Goal: Task Accomplishment & Management: Complete application form

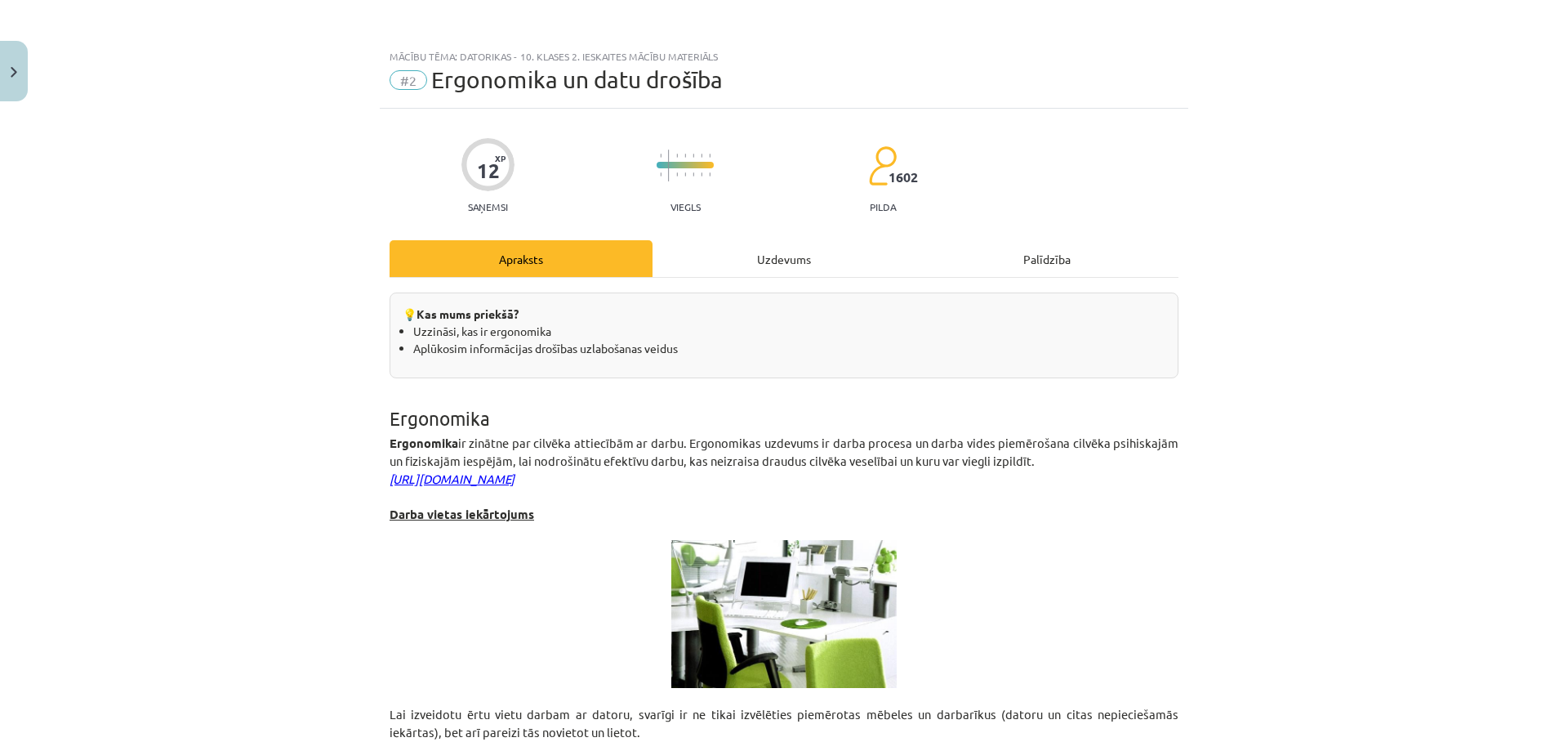
scroll to position [63, 0]
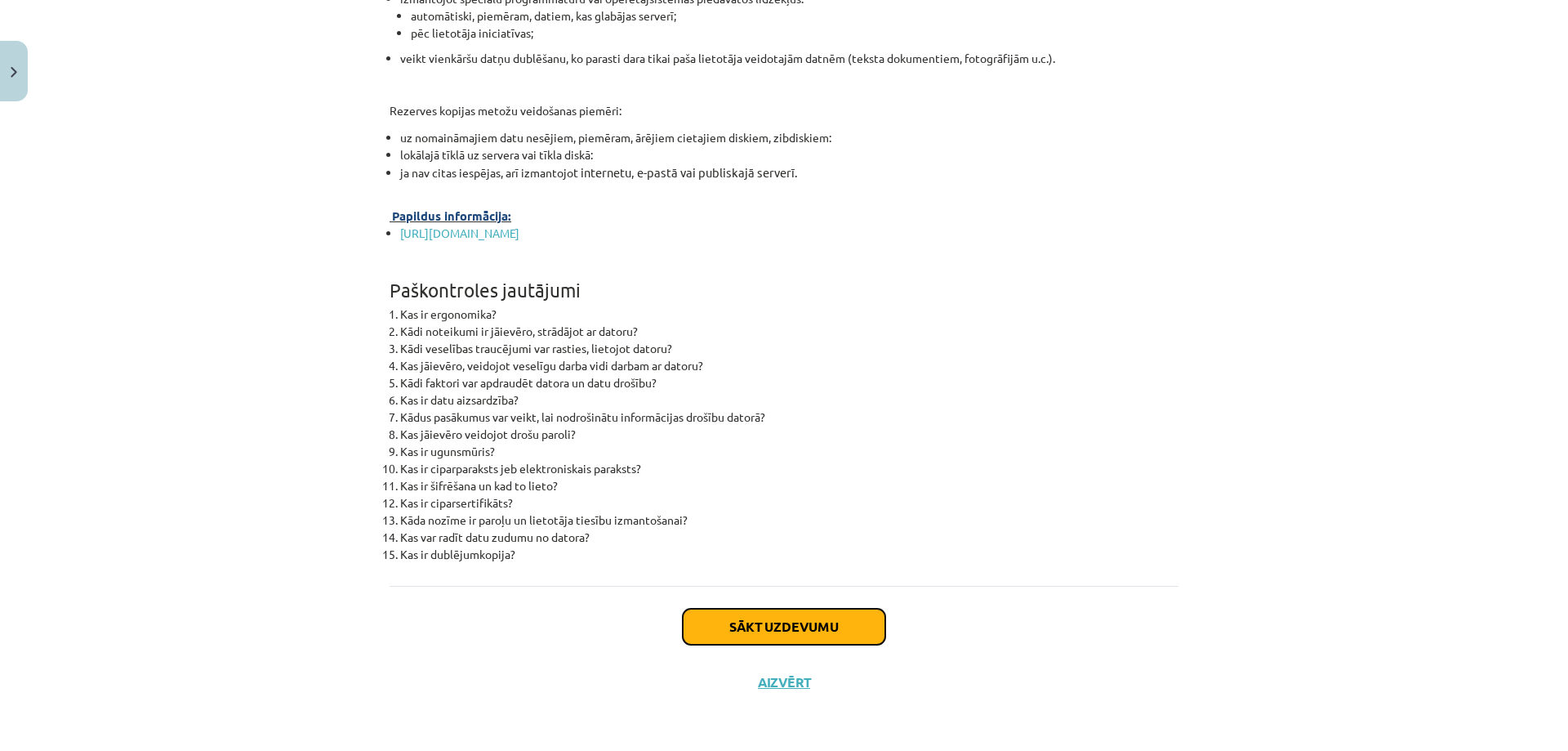
click at [738, 617] on button "Sākt uzdevumu" at bounding box center [784, 627] width 203 height 36
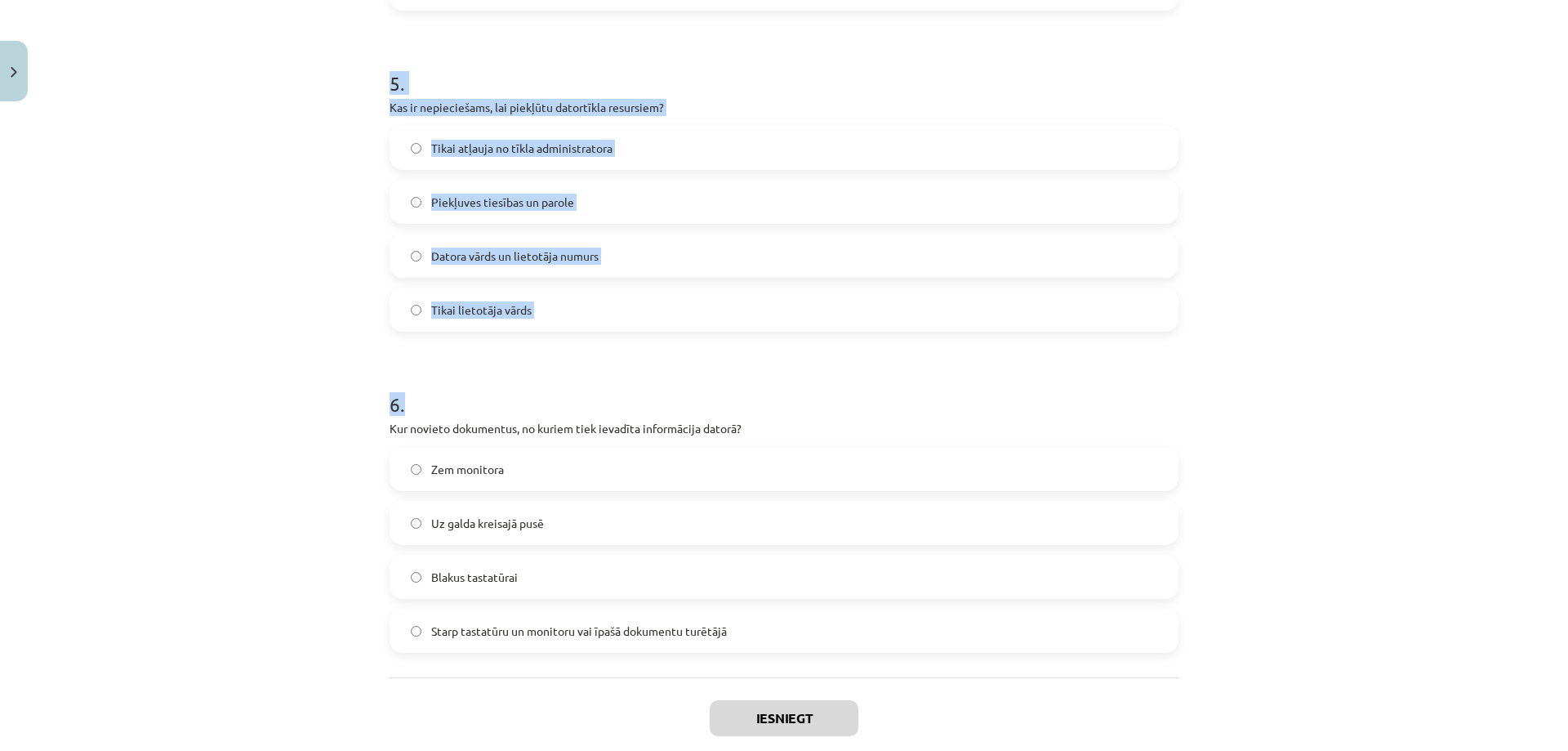
scroll to position [1658, 0]
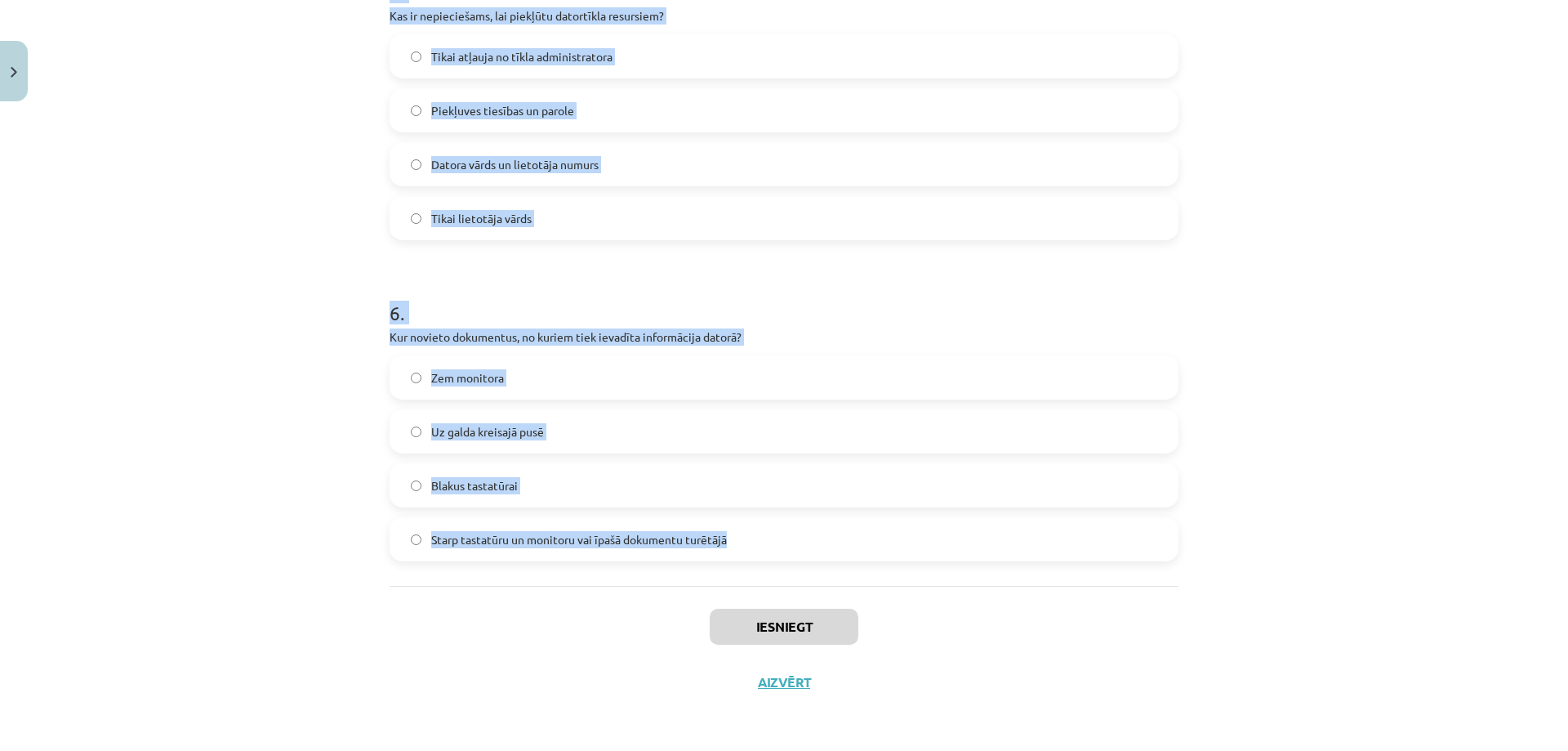
drag, startPoint x: 358, startPoint y: 291, endPoint x: 709, endPoint y: 547, distance: 434.4
click at [817, 551] on div "Mācību tēma: Datorikas - 10. klases 2. ieskaites mācību materiāls #2 Ergonomika…" at bounding box center [784, 375] width 1568 height 751
copy form "2 . Lor ips dolo sitametco adi elit seddoeiu tempor? Incididuntutla etdolorema …"
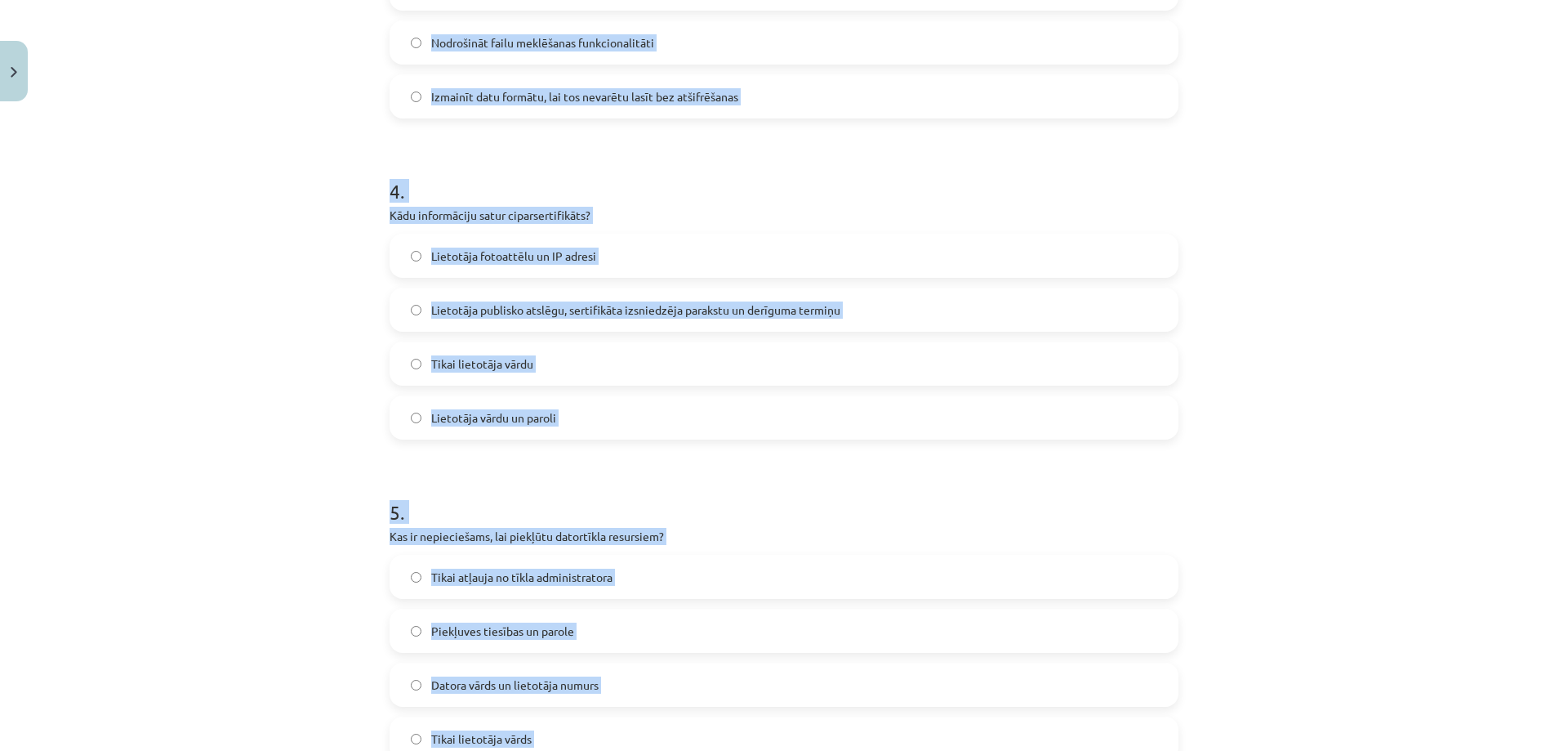
scroll to position [705, 0]
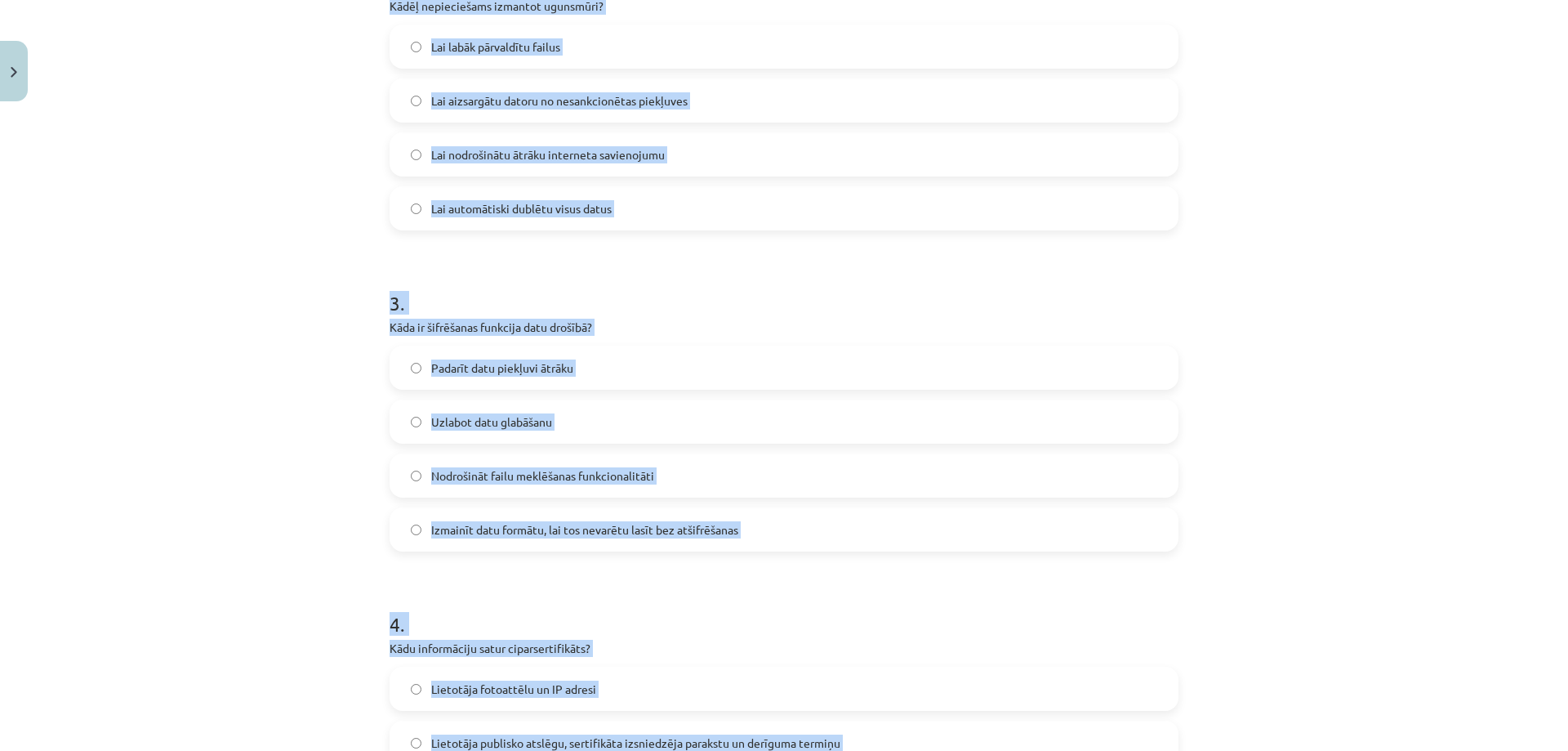
click at [494, 207] on span "Lai automātiski dublētu visus datus" at bounding box center [521, 208] width 180 height 17
click at [508, 177] on div "Lai labāk pārvaldītu failus Lai aizsargātu datoru no nesankcionētas piekļuves L…" at bounding box center [784, 127] width 789 height 206
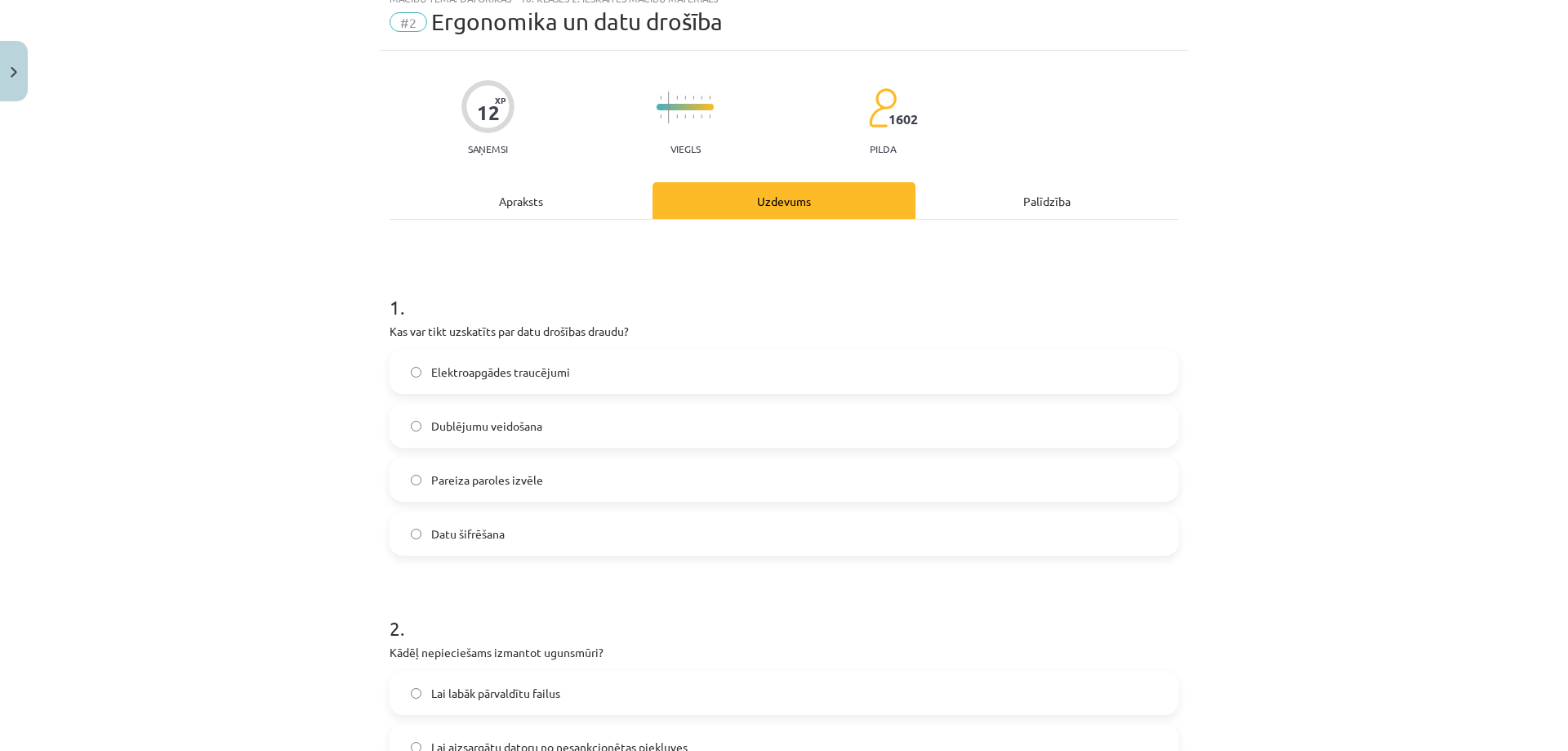
scroll to position [0, 0]
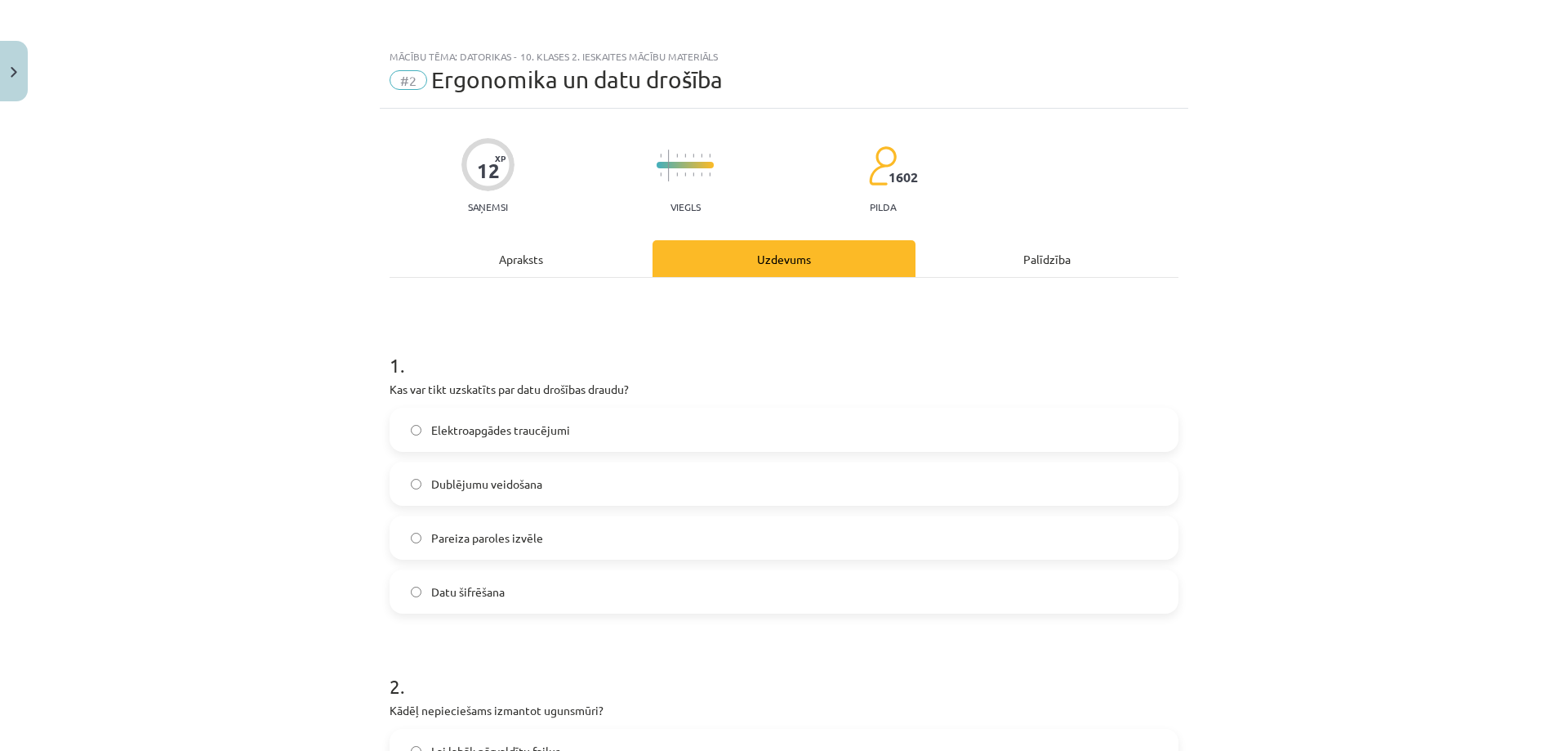
click at [462, 431] on span "Elektroapgādes traucējumi" at bounding box center [501, 430] width 139 height 17
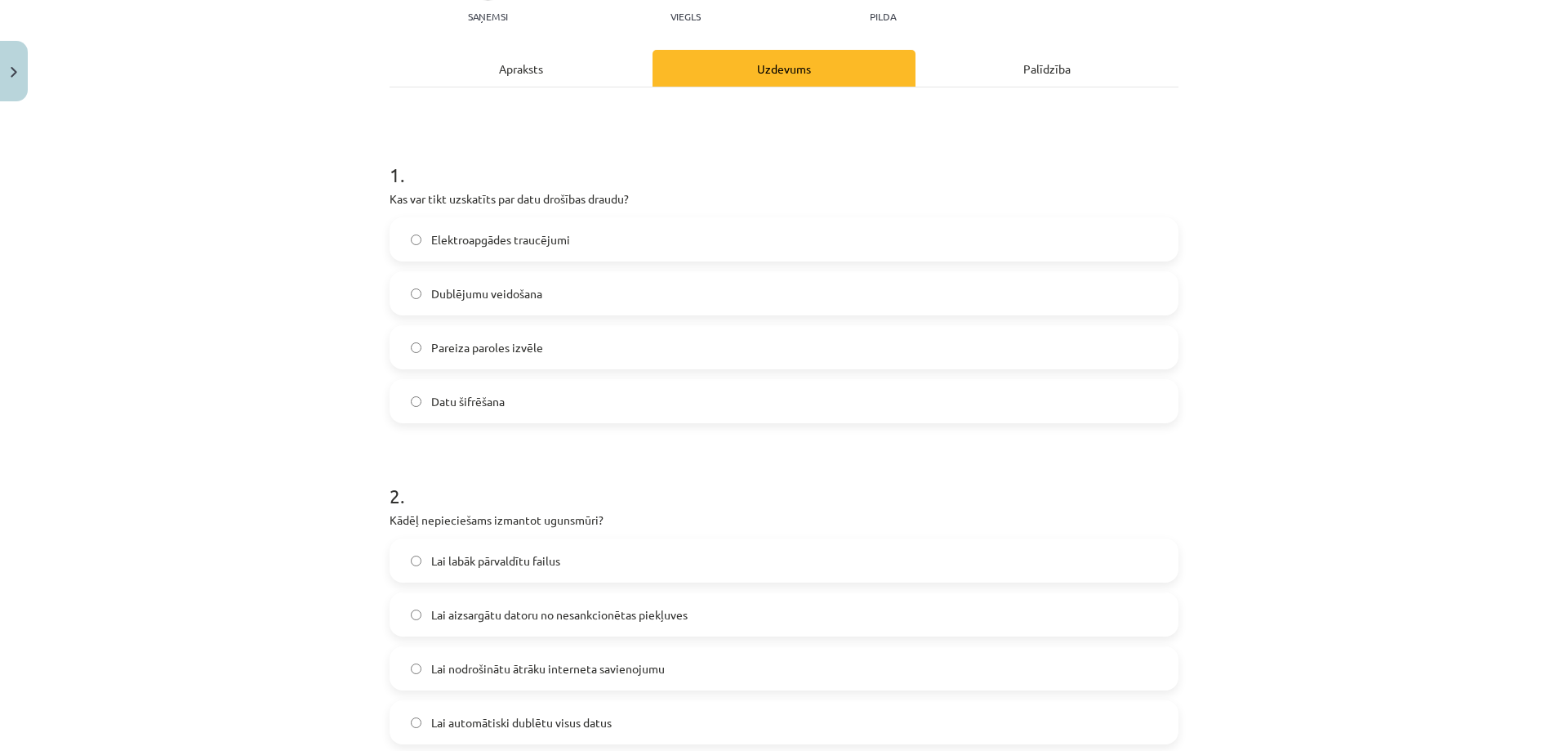
scroll to position [381, 0]
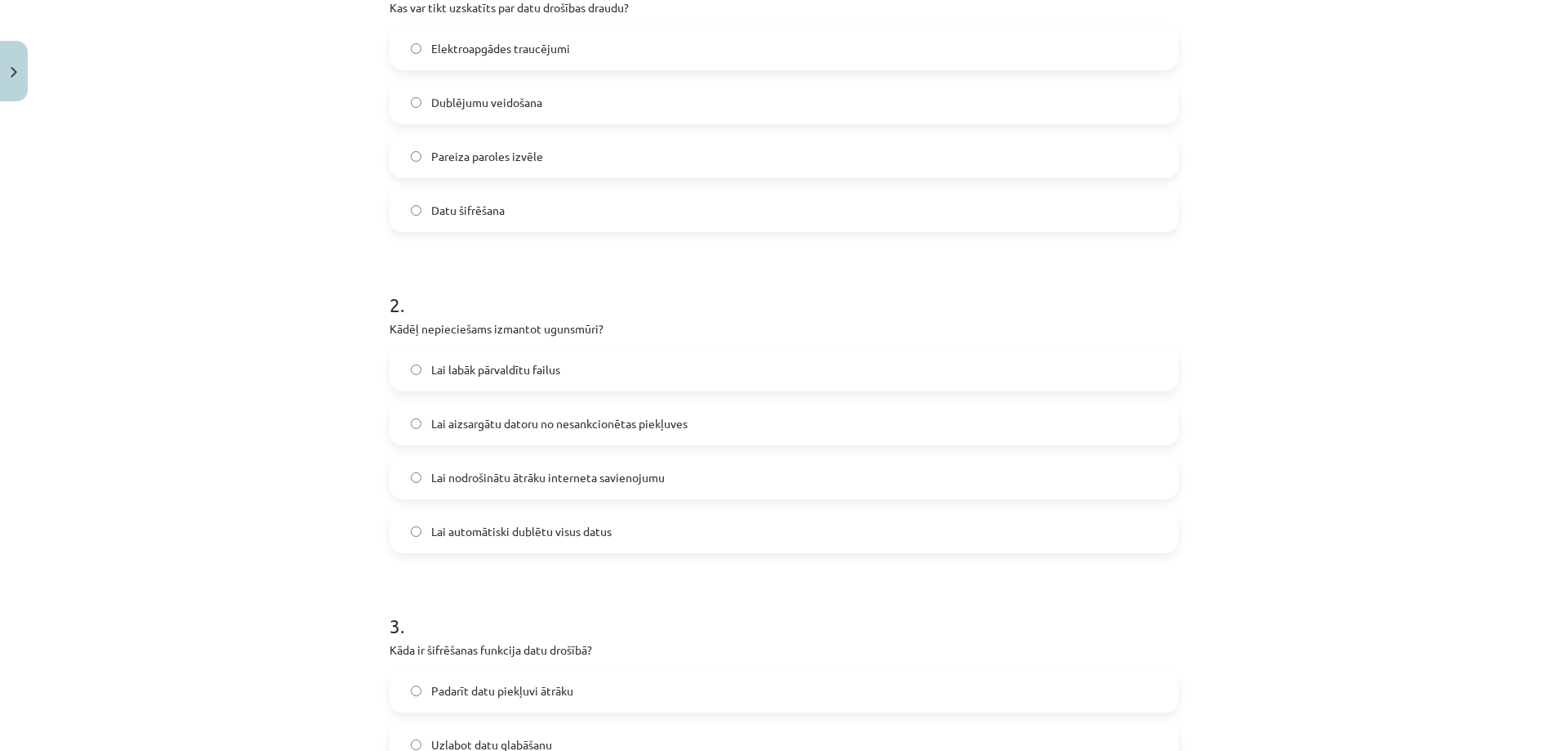
click at [484, 430] on span "Lai aizsargātu datoru no nesankcionētas piekļuves" at bounding box center [559, 423] width 256 height 17
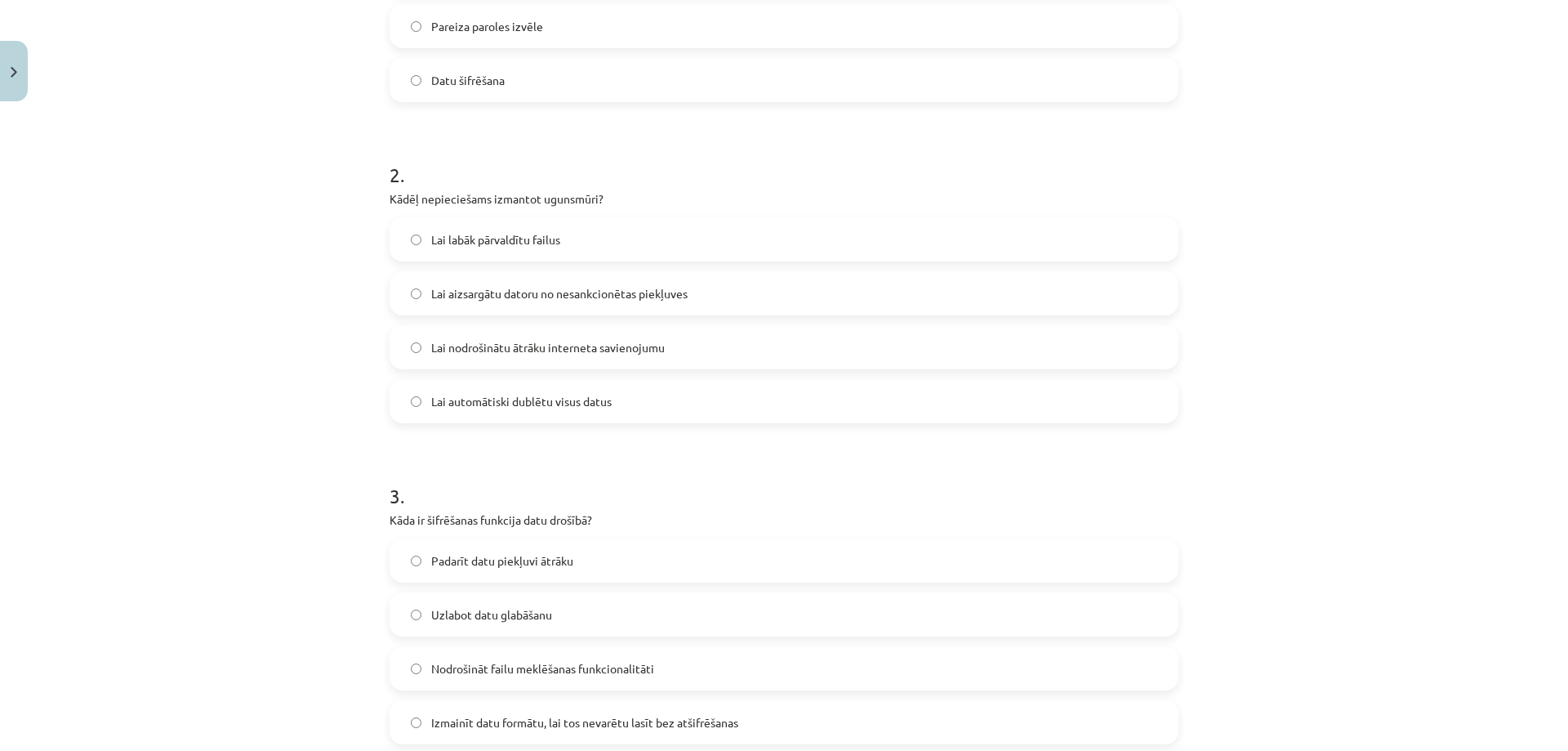
scroll to position [763, 0]
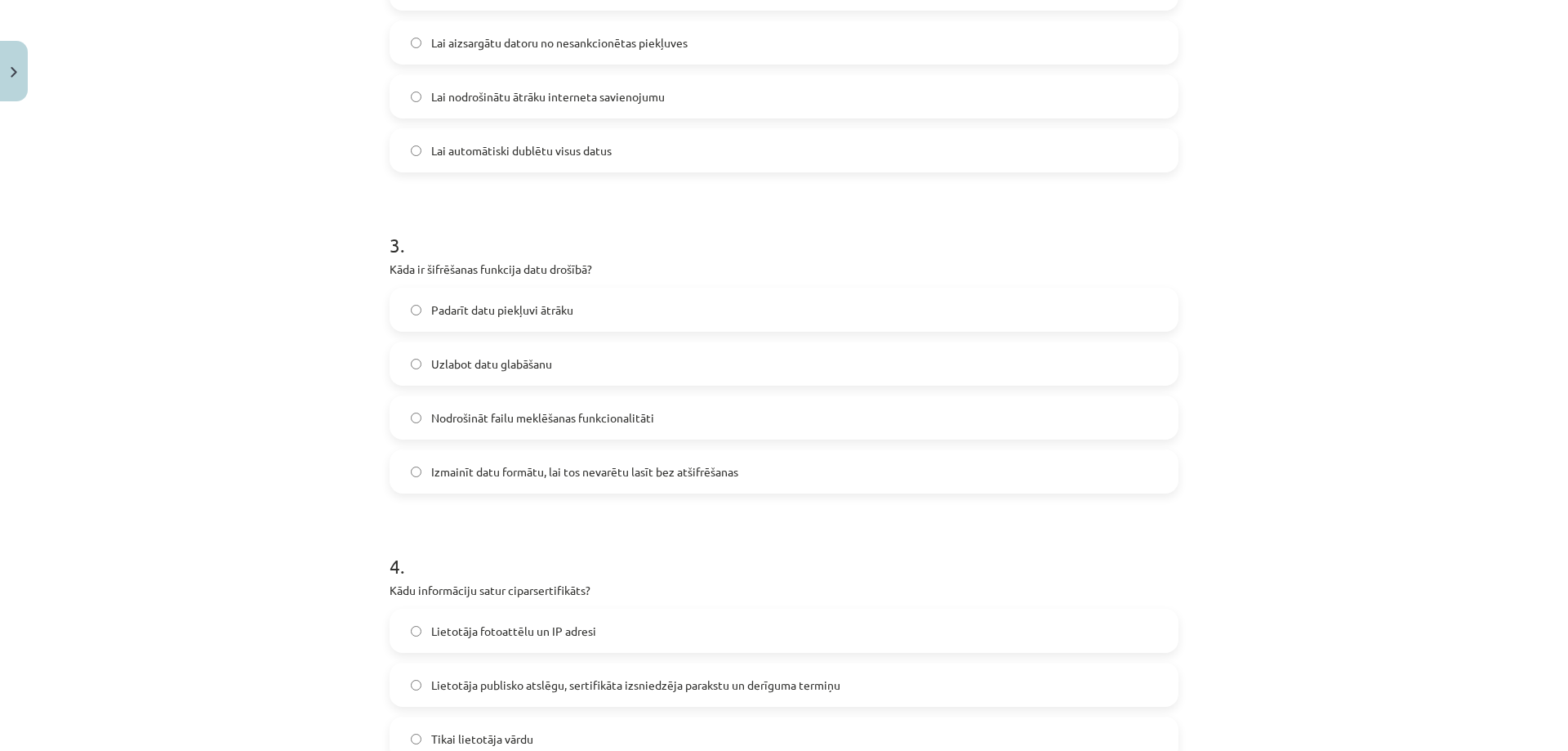
click at [459, 484] on label "Izmainīt datu formātu, lai tos nevarētu lasīt bez atšifrēšanas" at bounding box center [784, 471] width 786 height 41
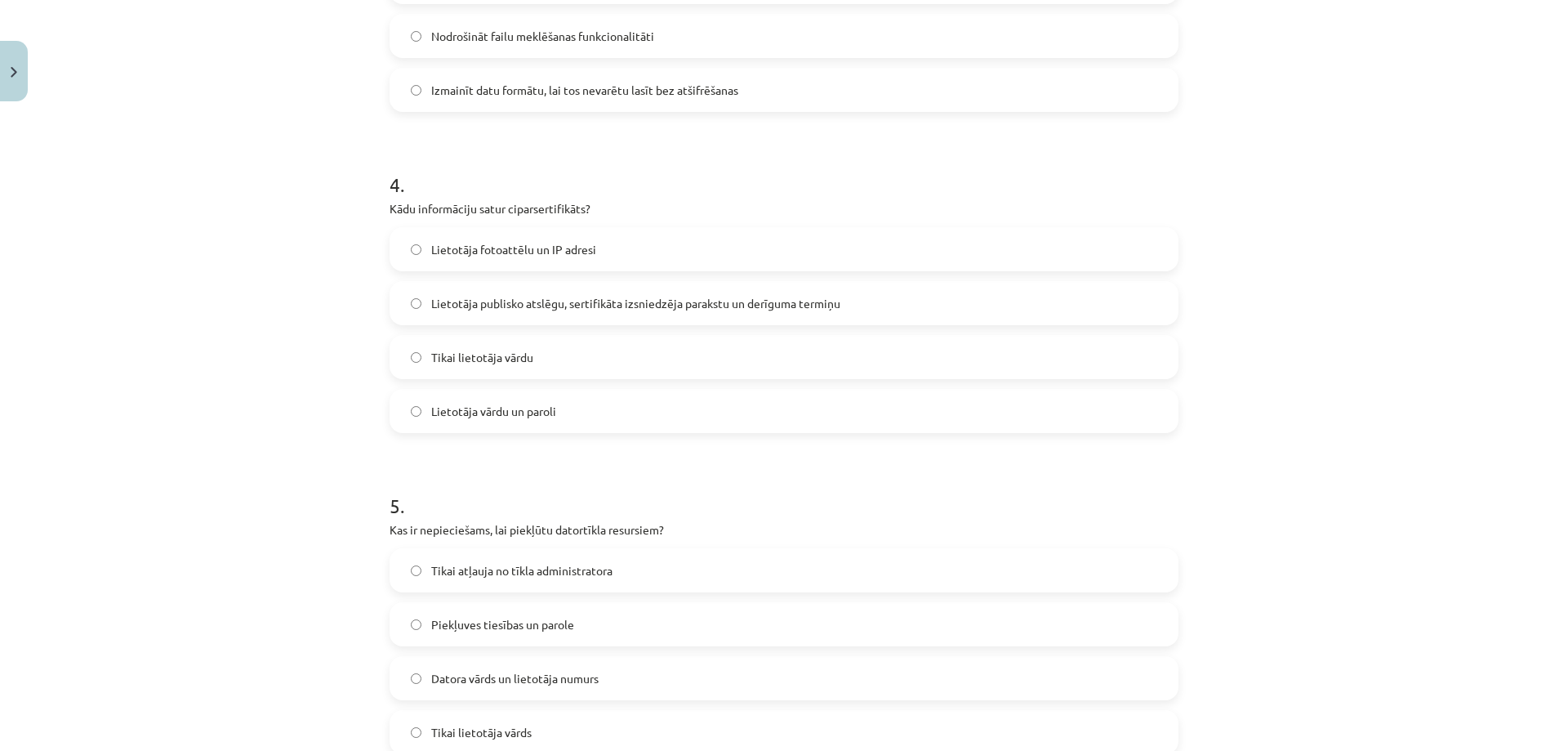
click at [469, 312] on span "Lietotāja publisko atslēgu, sertifikāta izsniedzēja parakstu un derīguma termiņu" at bounding box center [635, 303] width 410 height 17
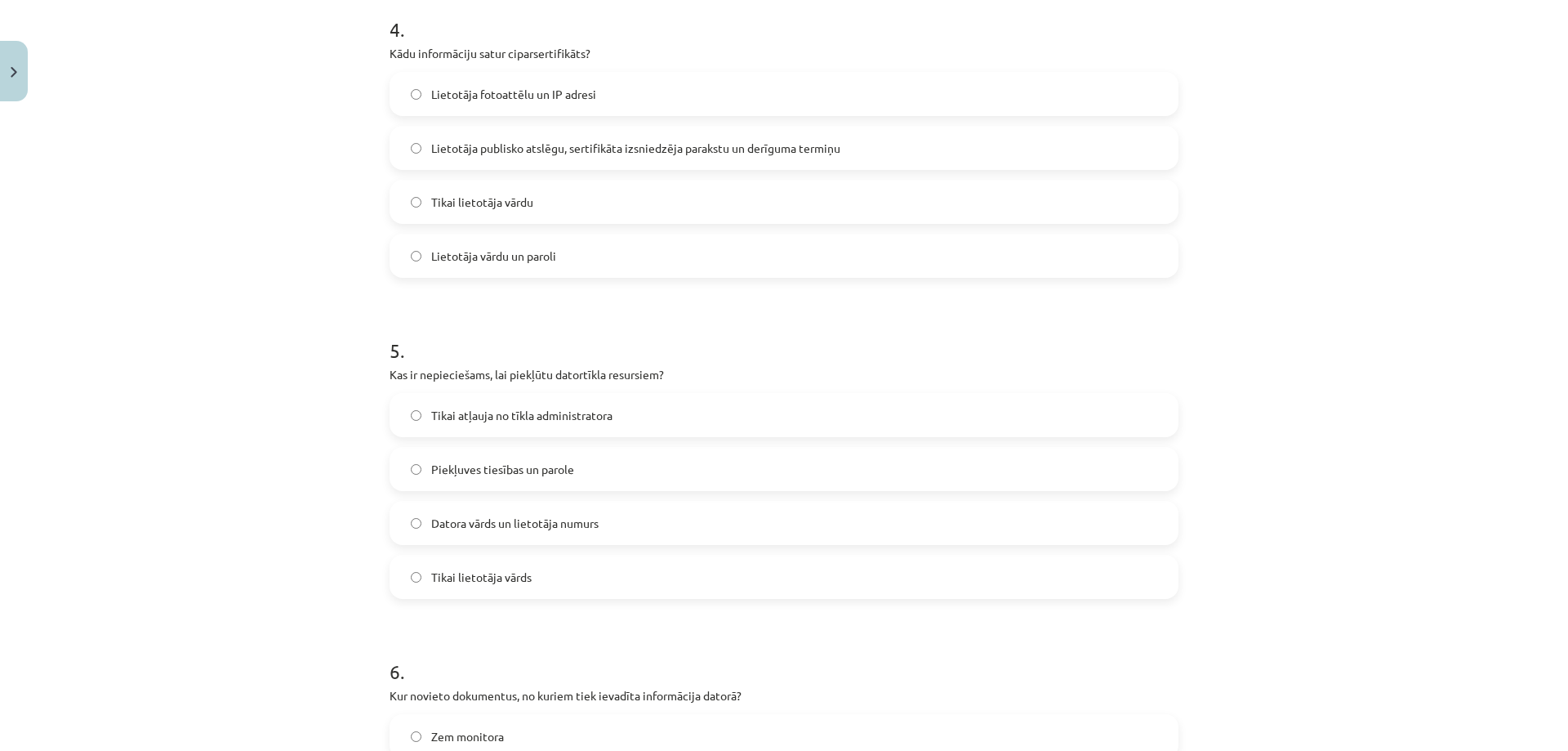
scroll to position [1335, 0]
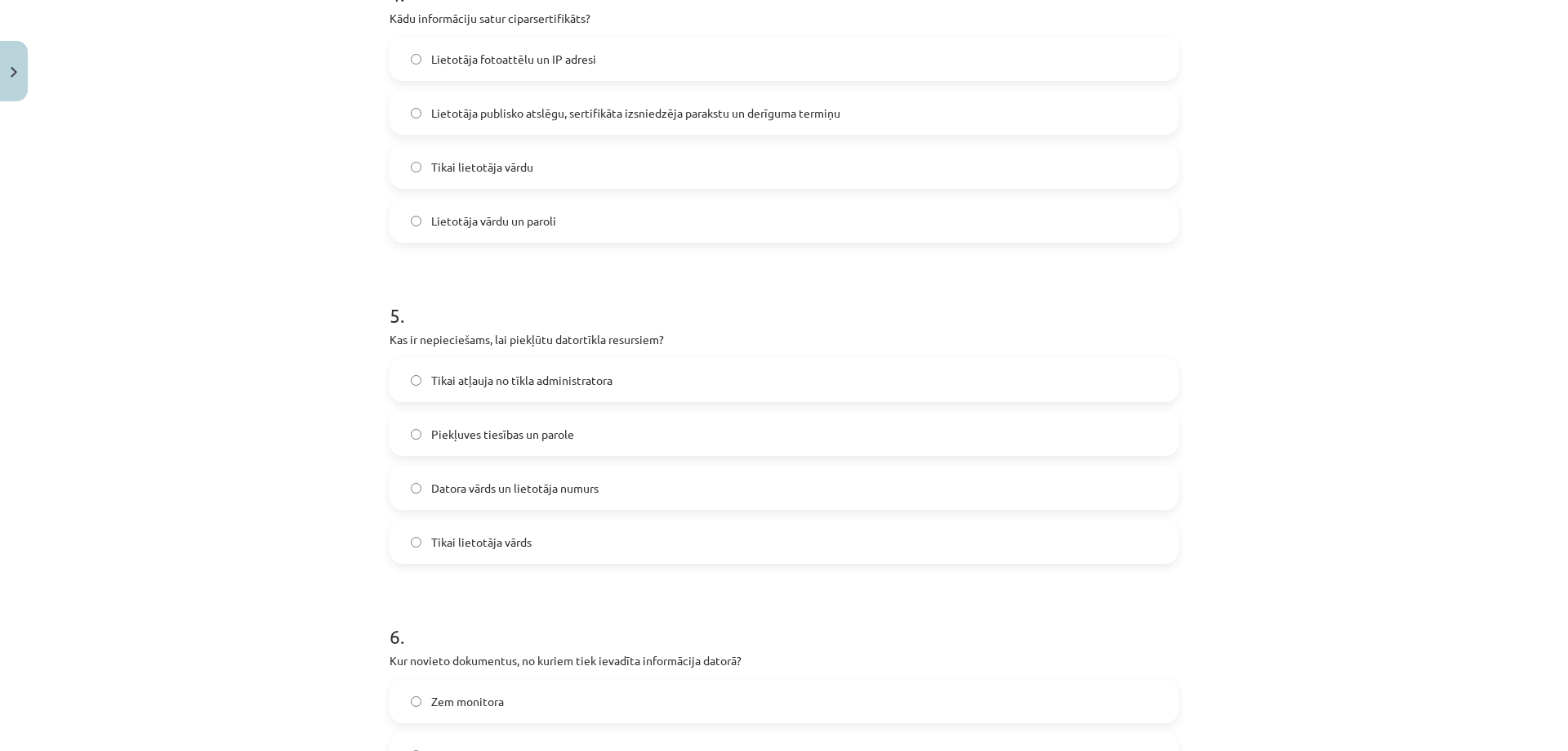
click at [458, 448] on label "Piekļuves tiesības un parole" at bounding box center [784, 434] width 786 height 41
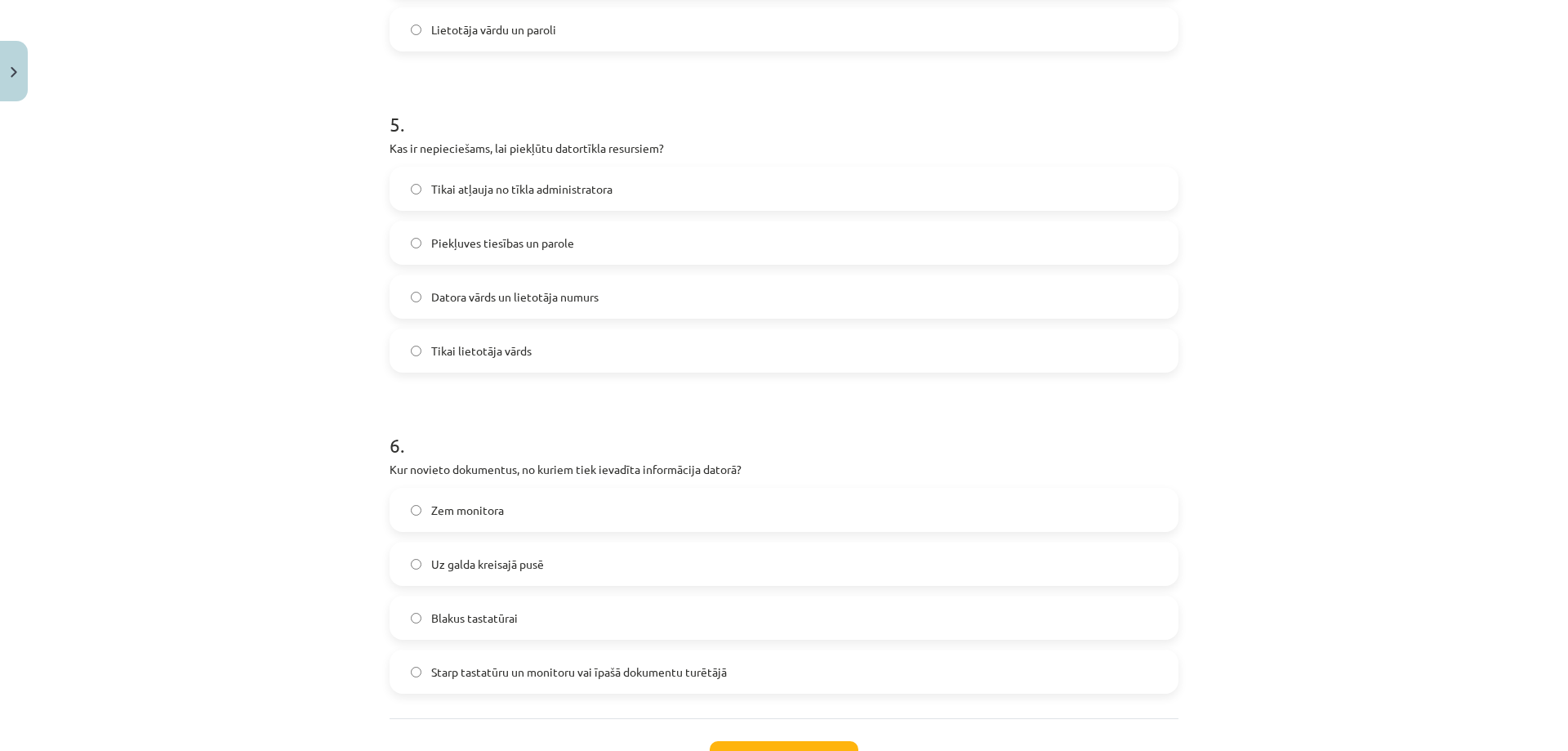
click at [453, 672] on span "Starp tastatūru un monitoru vai īpašā dokumentu turētājā" at bounding box center [578, 672] width 295 height 17
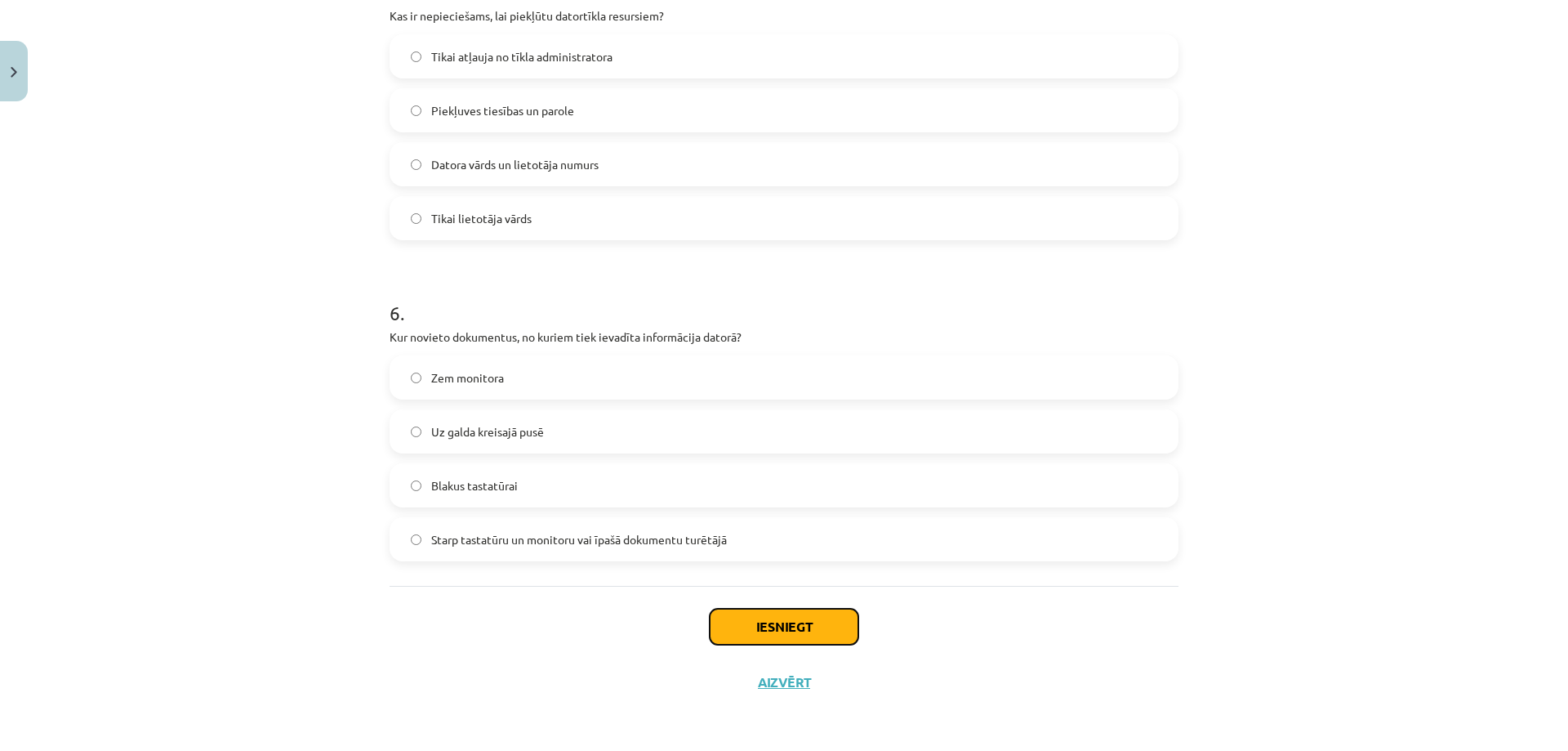
click at [729, 627] on button "Iesniegt" at bounding box center [784, 627] width 149 height 36
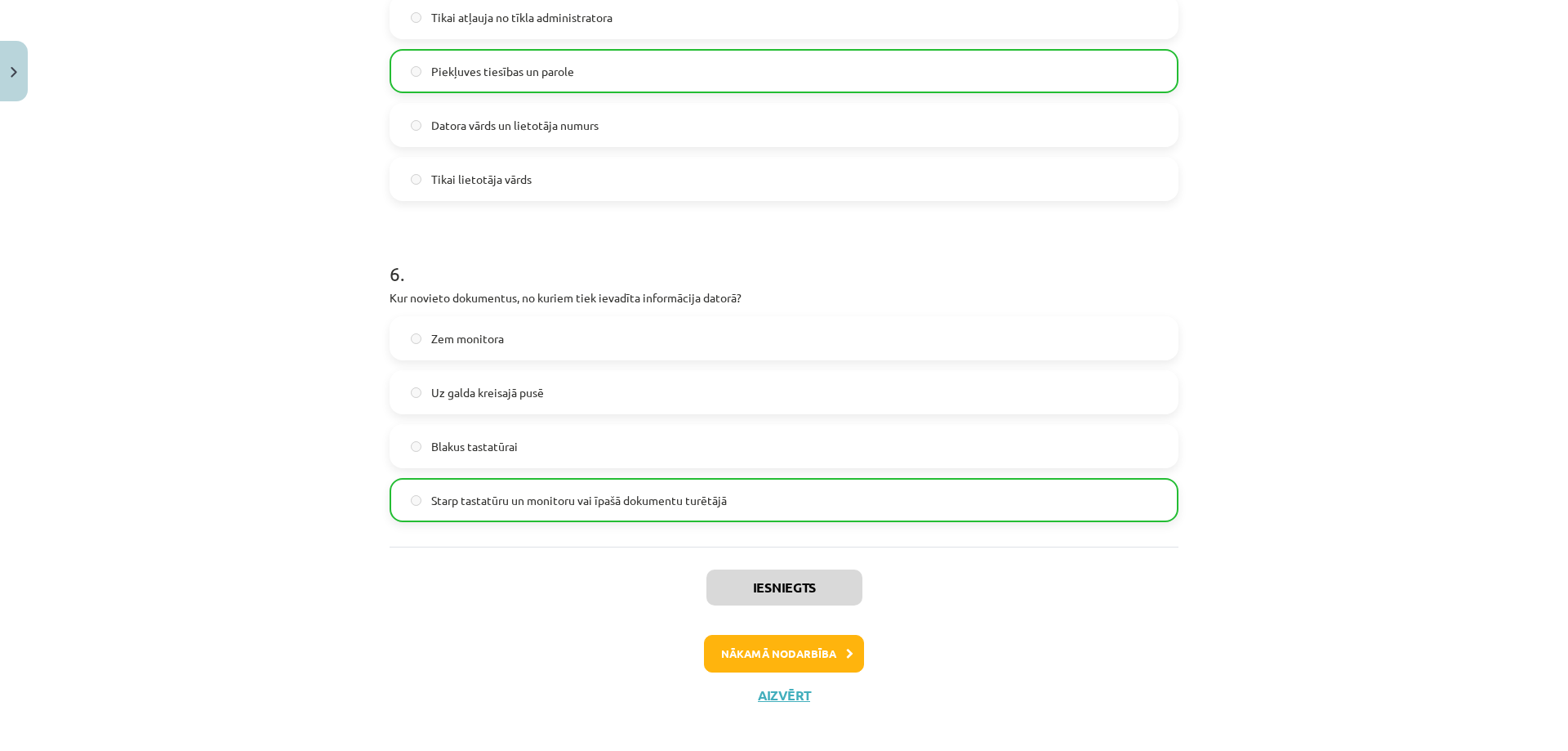
scroll to position [1711, 0]
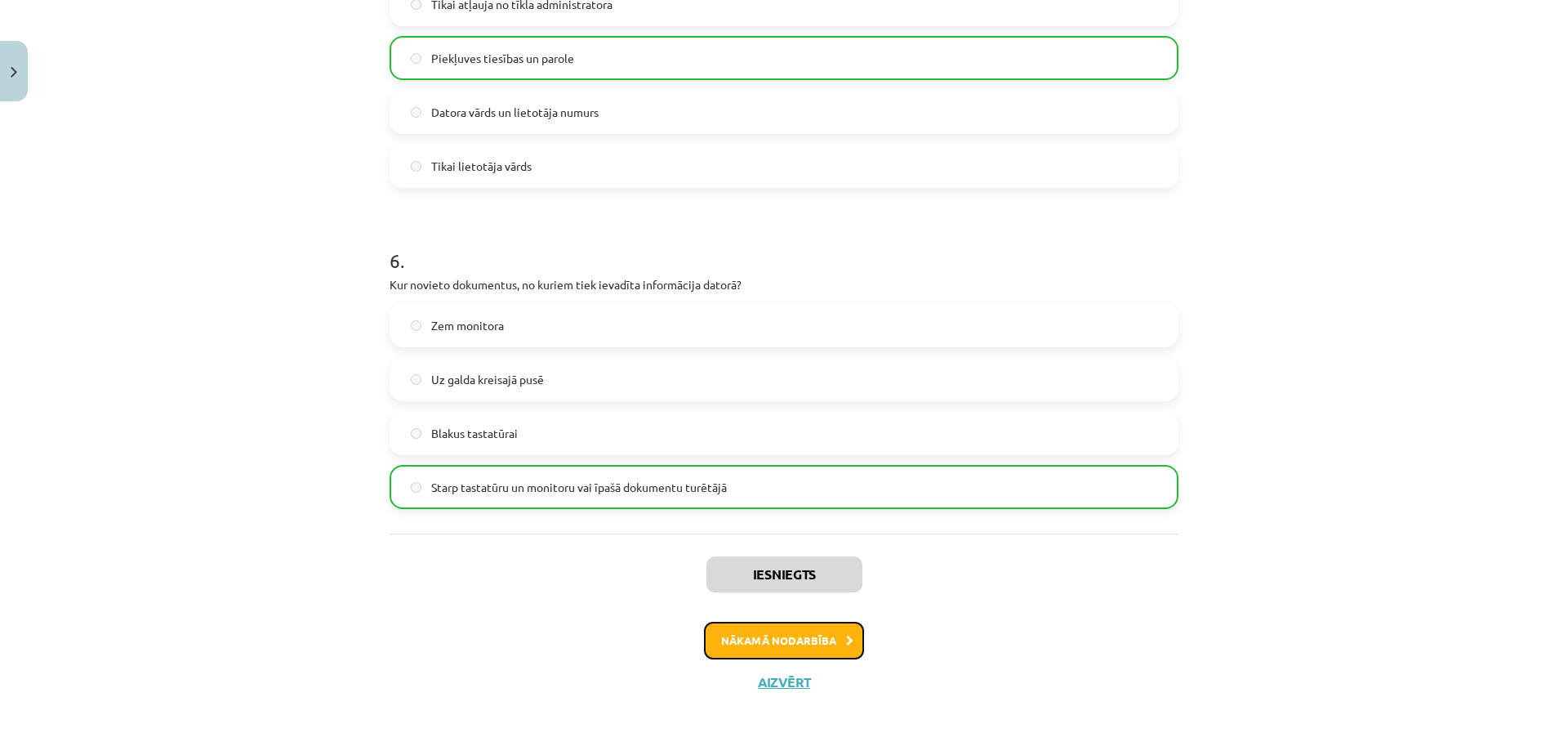
click at [801, 652] on button "Nākamā nodarbība" at bounding box center [784, 641] width 160 height 38
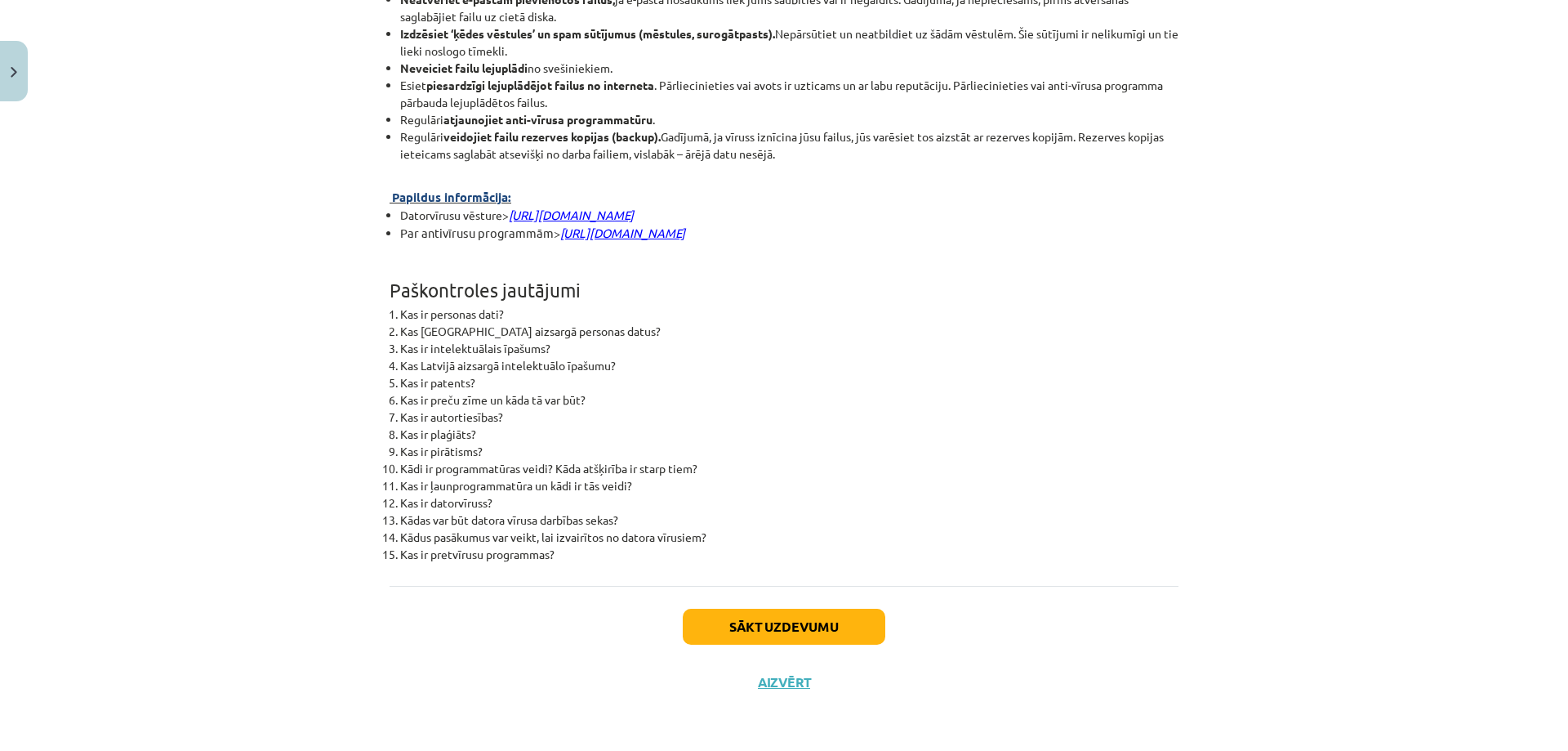
scroll to position [4010, 0]
click at [766, 619] on button "Sākt uzdevumu" at bounding box center [784, 627] width 203 height 36
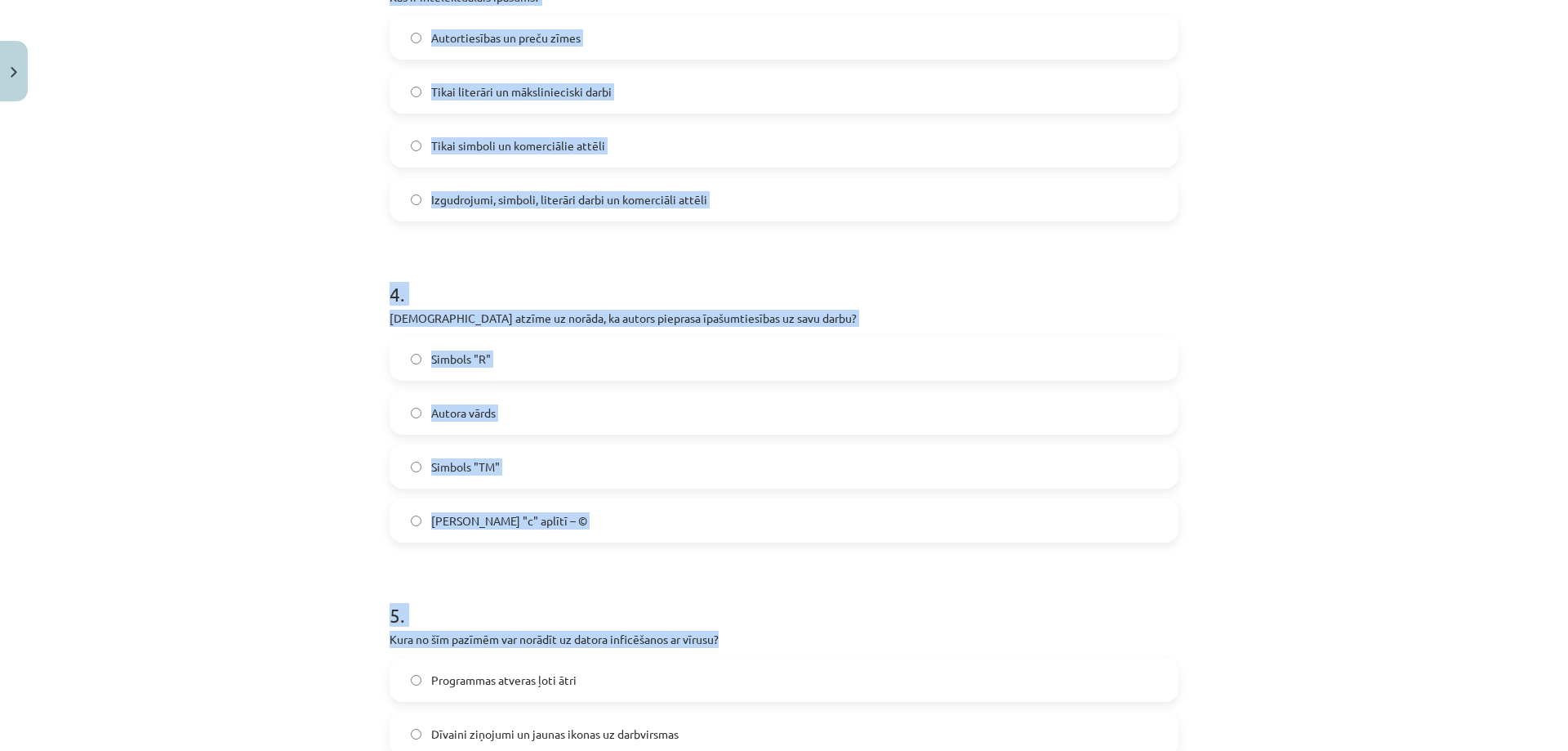
scroll to position [1337, 0]
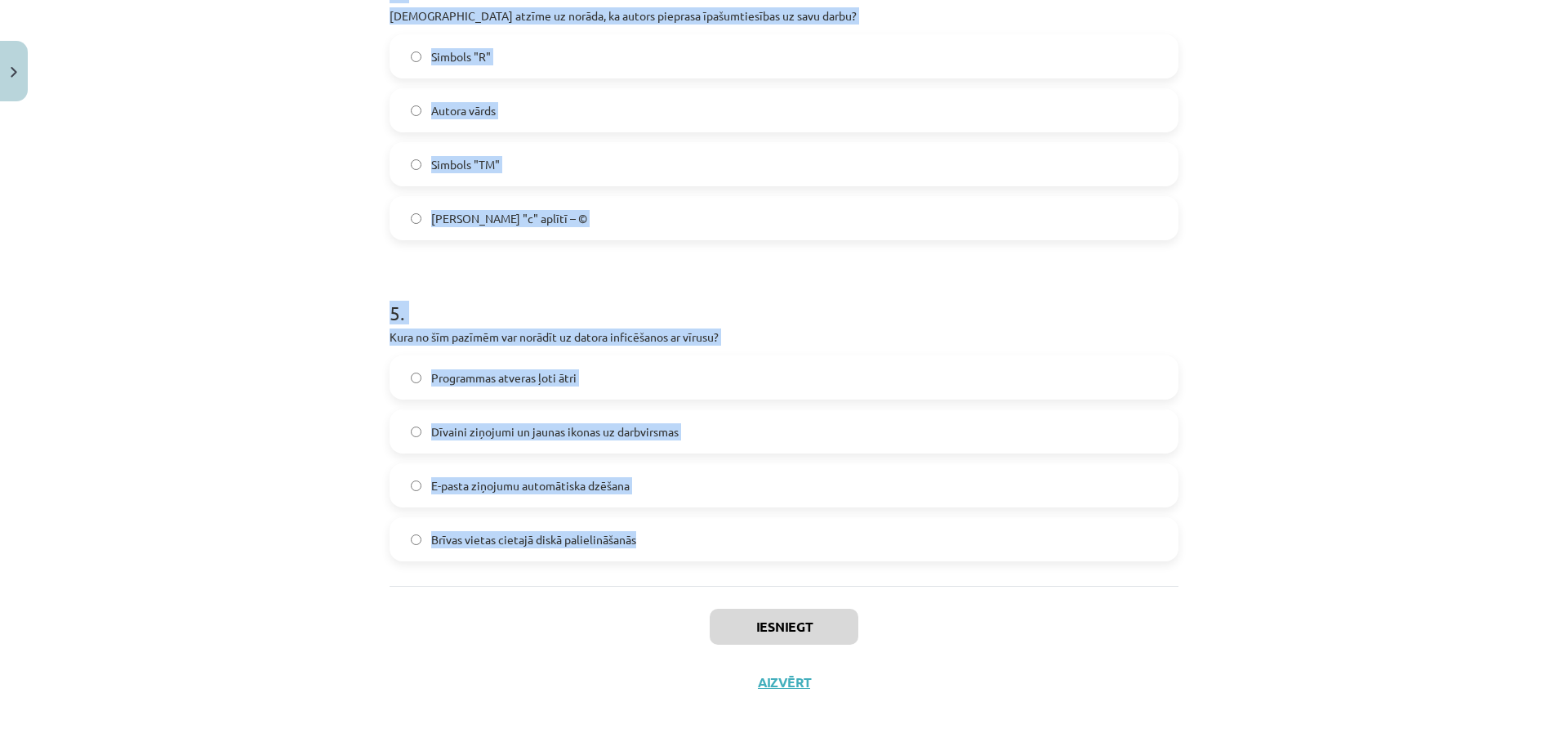
drag, startPoint x: 385, startPoint y: 318, endPoint x: 899, endPoint y: 523, distance: 553.4
copy form "9 . Lore ip dolorsita cons adipiscing elitseddoe Tempori utlabor etdo magnaaliq…"
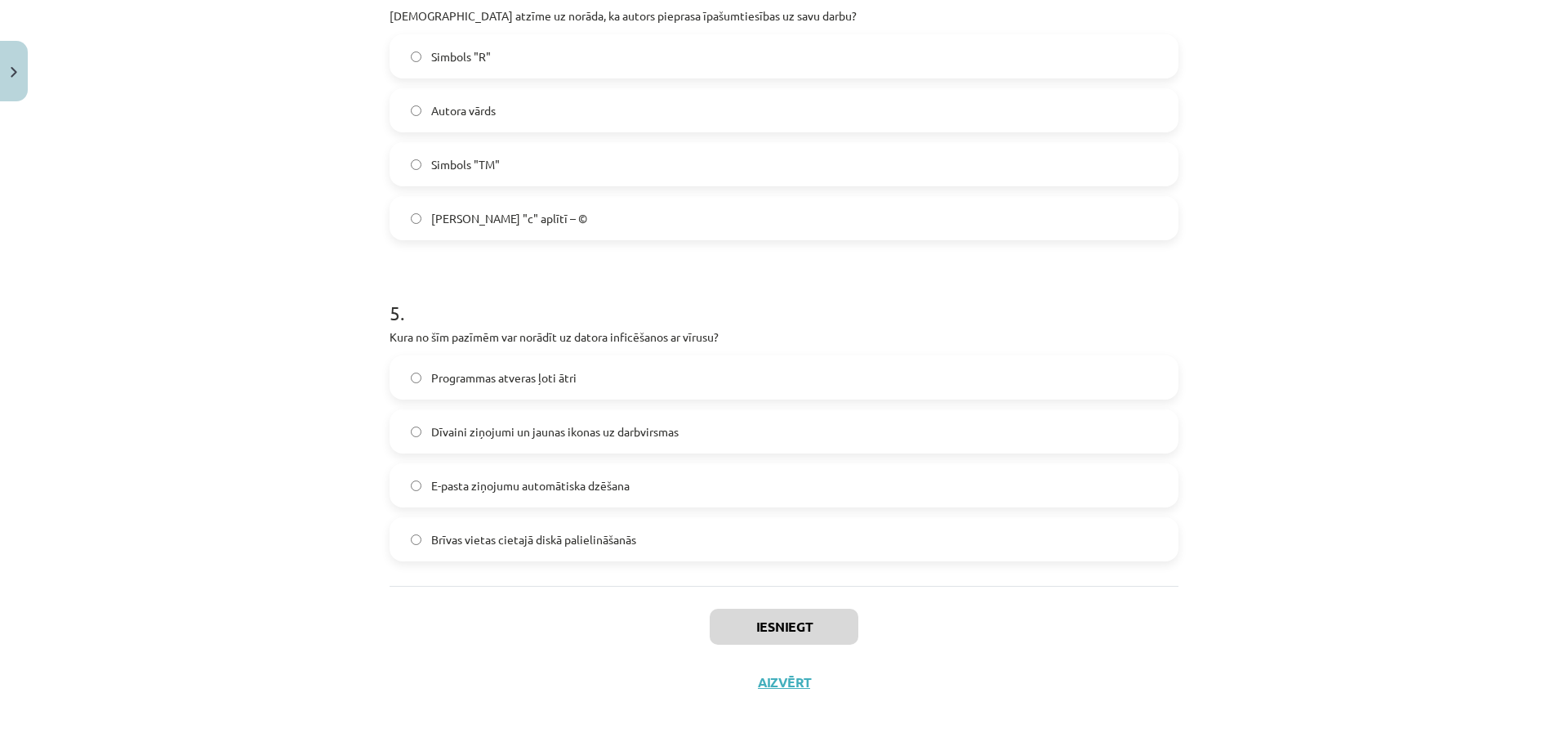
click at [322, 598] on div "Mācību tēma: Datorikas - 10. klases 2. ieskaites mācību materiāls #3 Datorlieto…" at bounding box center [784, 375] width 1568 height 751
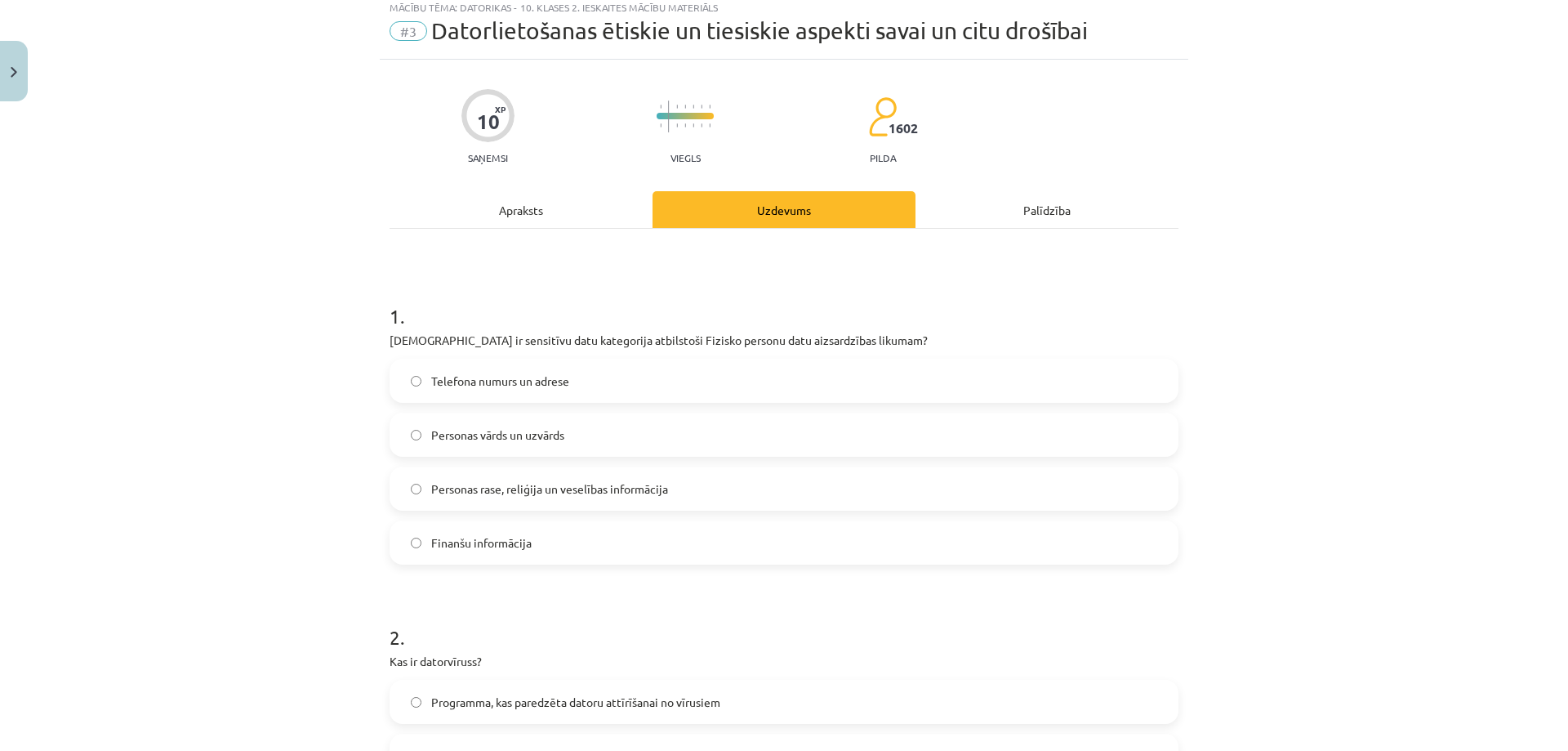
scroll to position [0, 0]
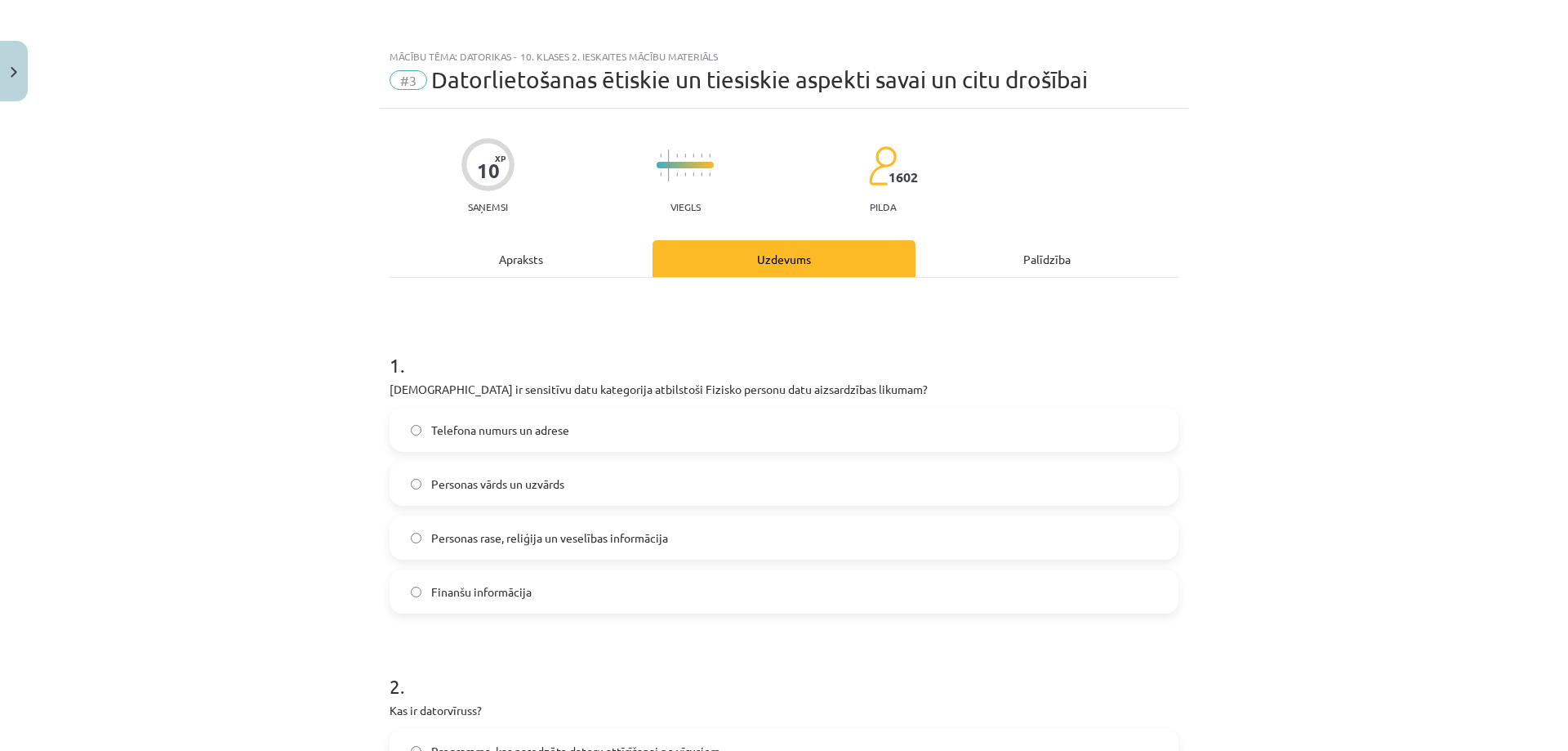
click at [578, 534] on span "Personas rase, reliģija un veselības informācija" at bounding box center [549, 538] width 236 height 17
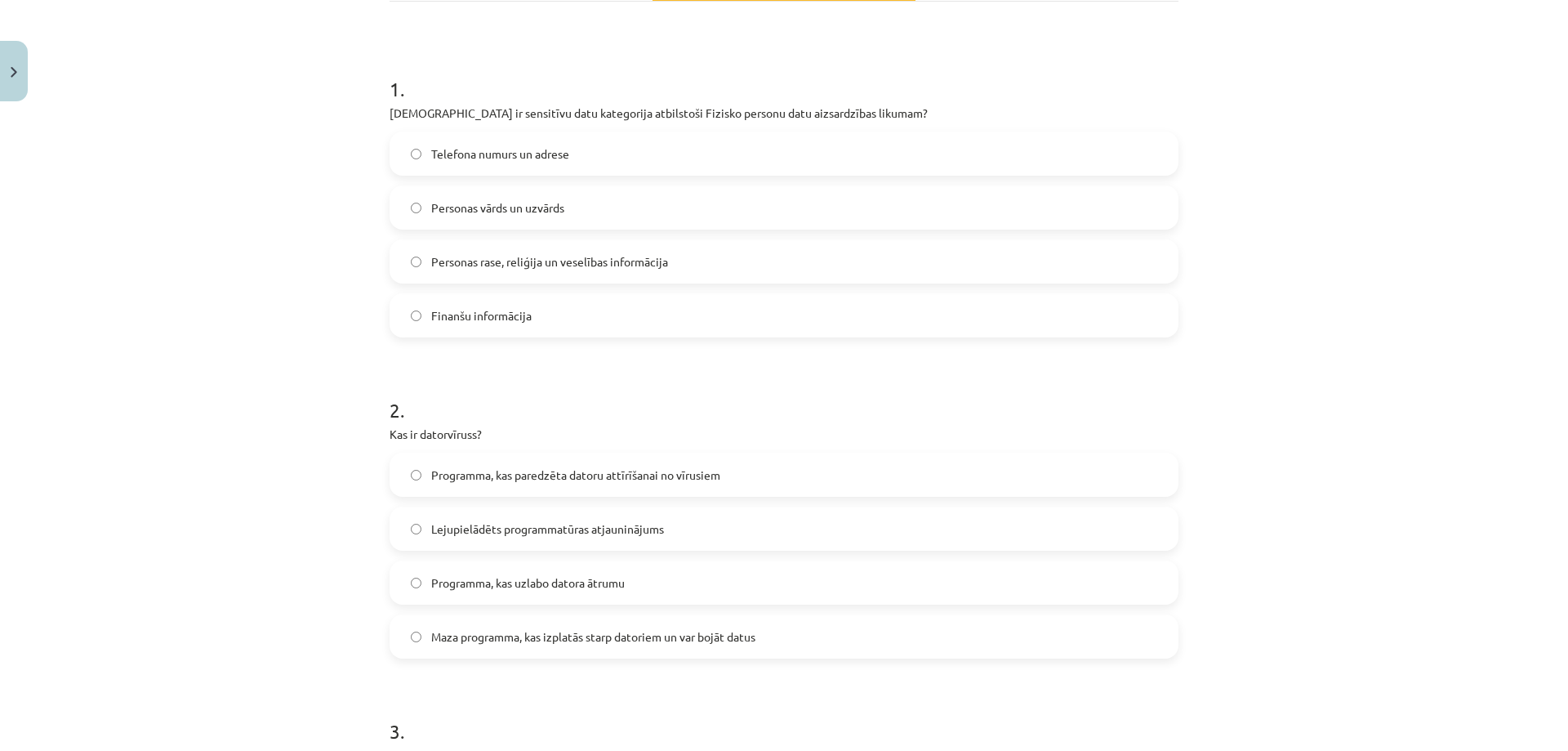
scroll to position [381, 0]
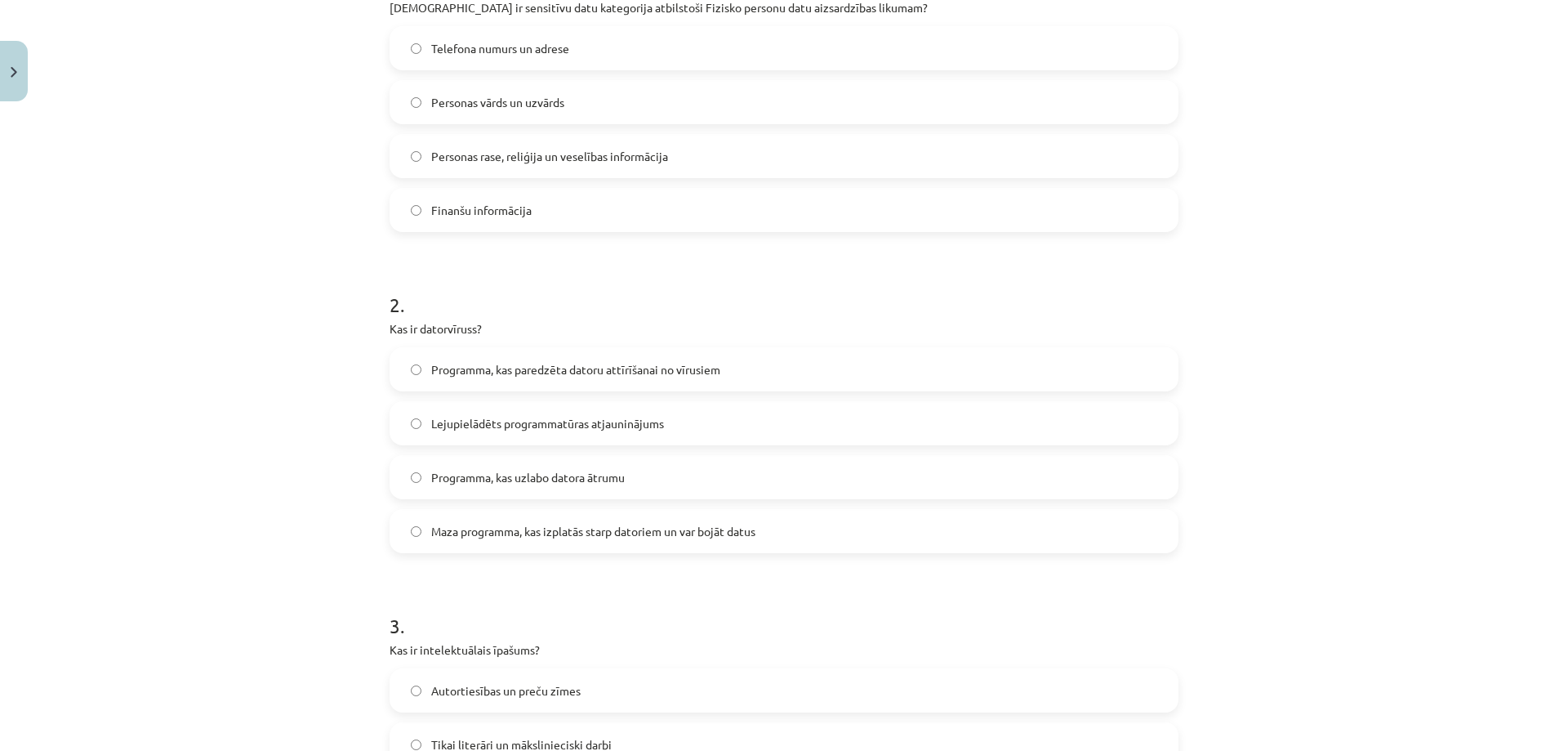
click at [490, 545] on label "Maza programma, kas izplatās starp datoriem un var bojāt datus" at bounding box center [784, 531] width 786 height 41
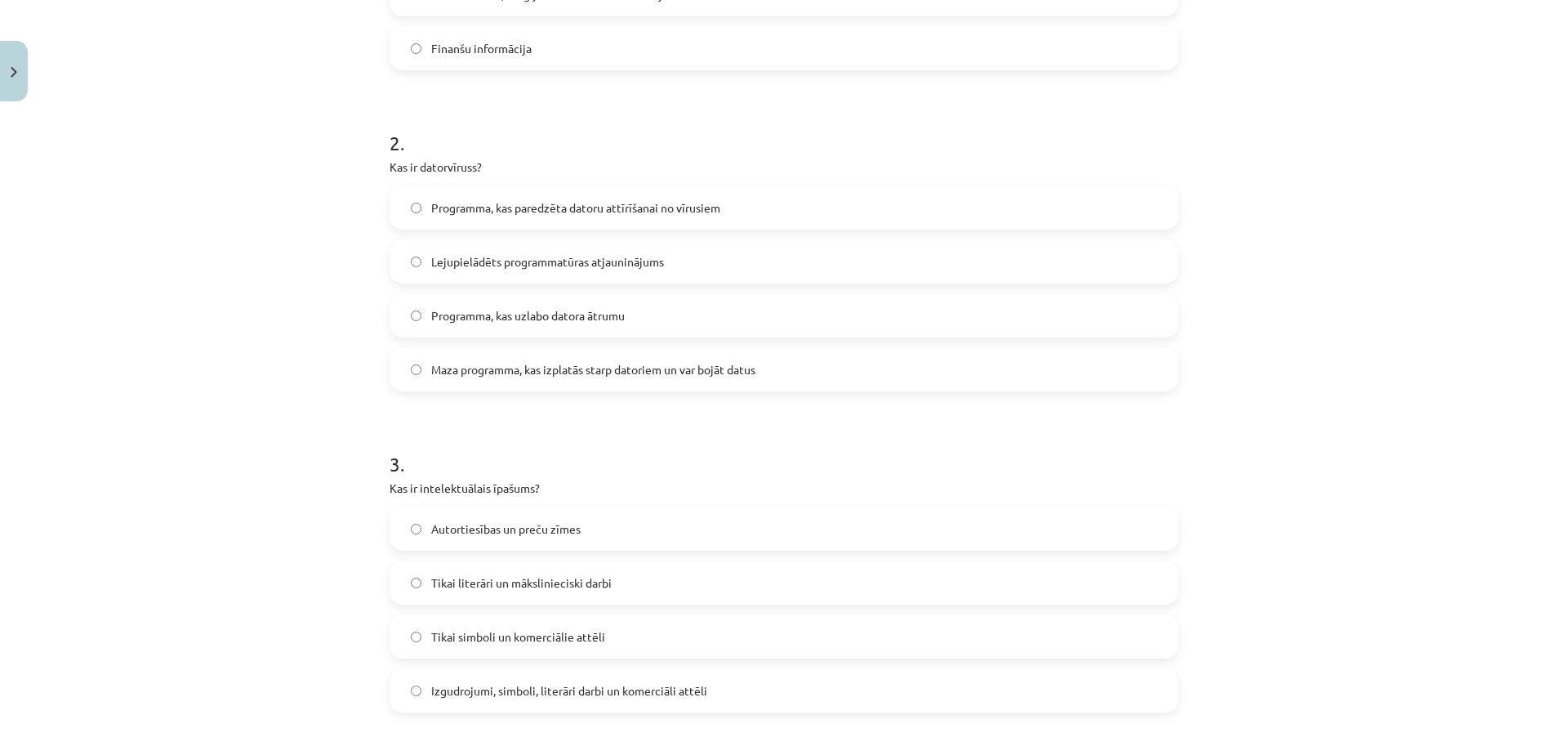
scroll to position [572, 0]
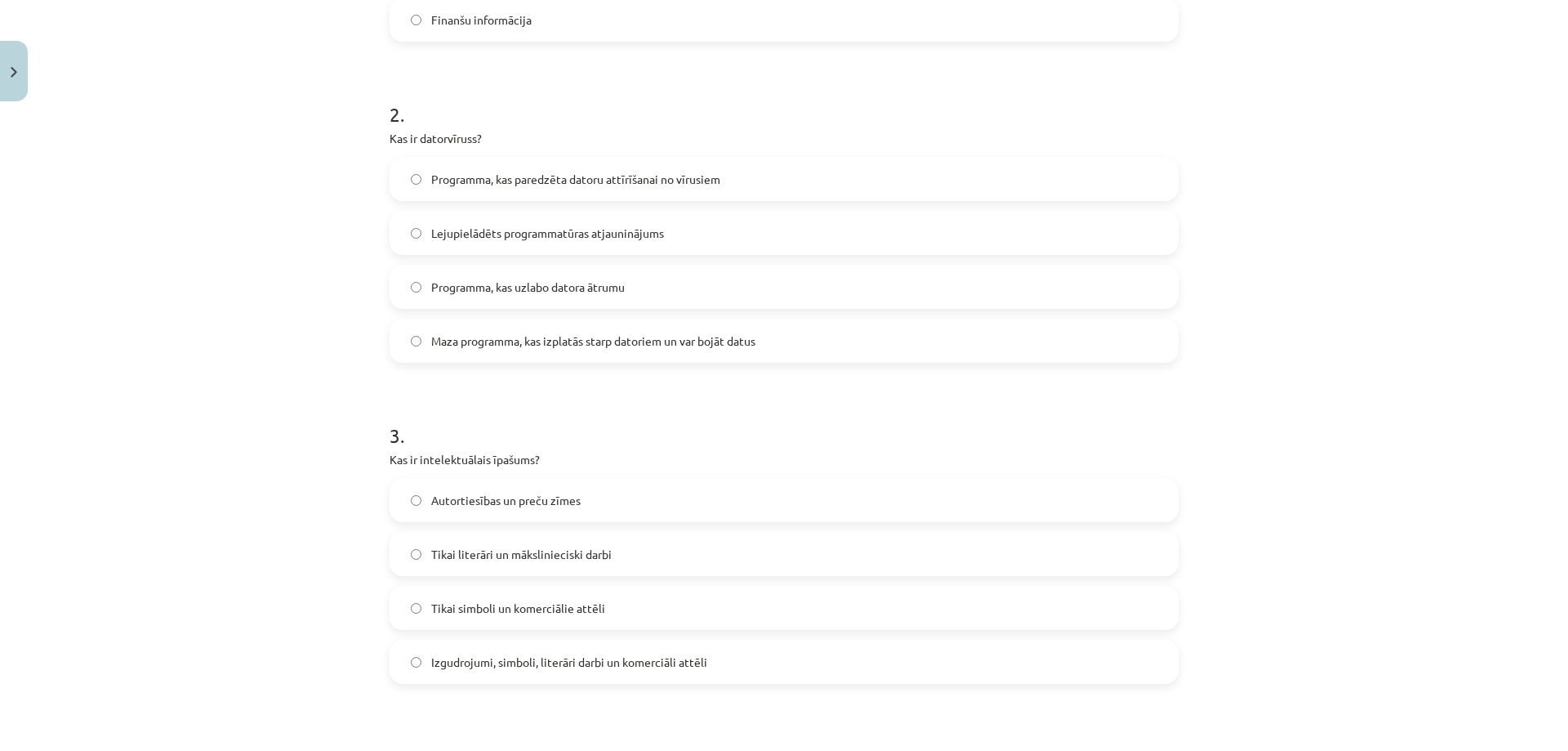
click at [462, 659] on span "Izgudrojumi, simboli, literāri darbi un komerciāli attēli" at bounding box center [568, 662] width 276 height 17
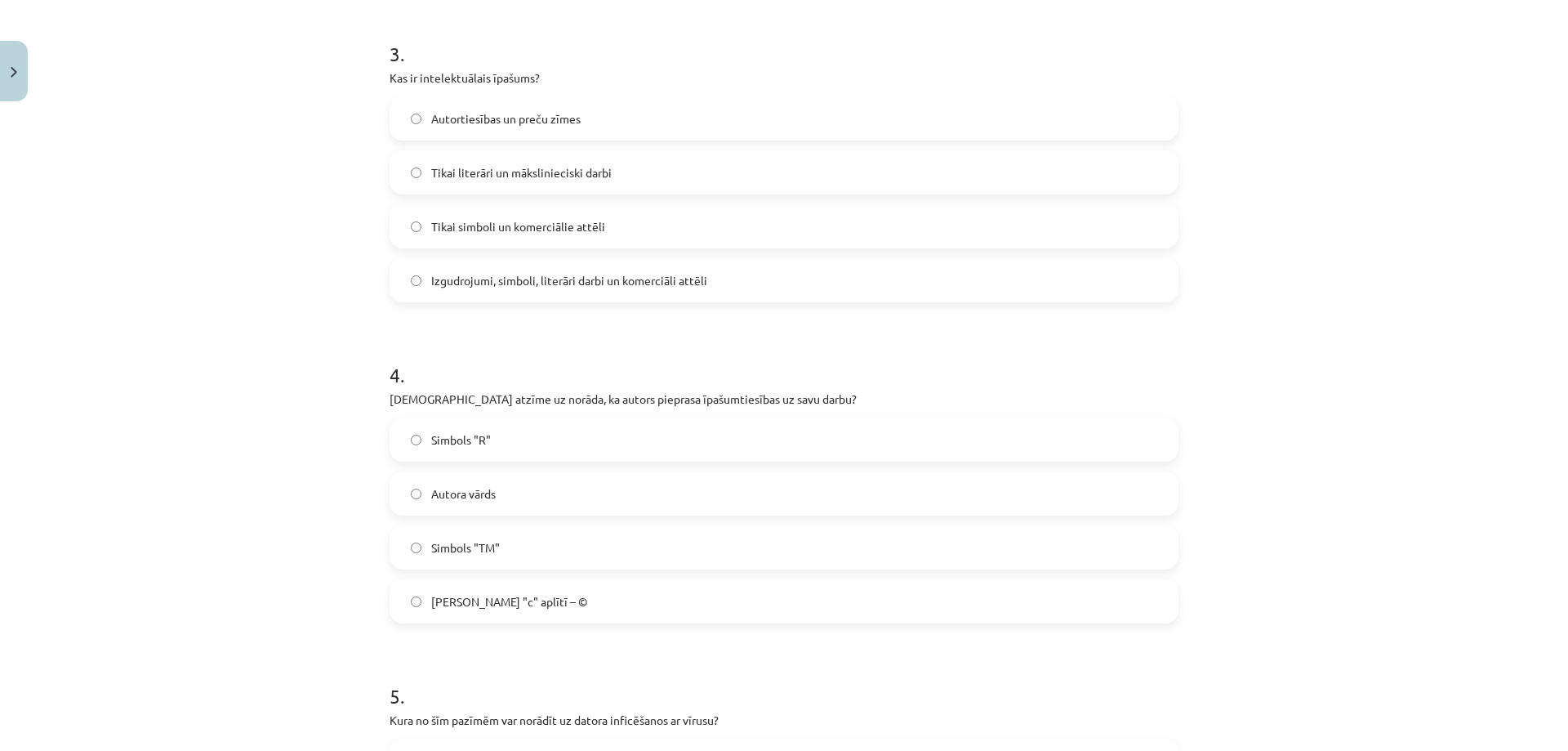
click at [460, 607] on span "[PERSON_NAME] "c" aplītī – ©" at bounding box center [509, 602] width 156 height 17
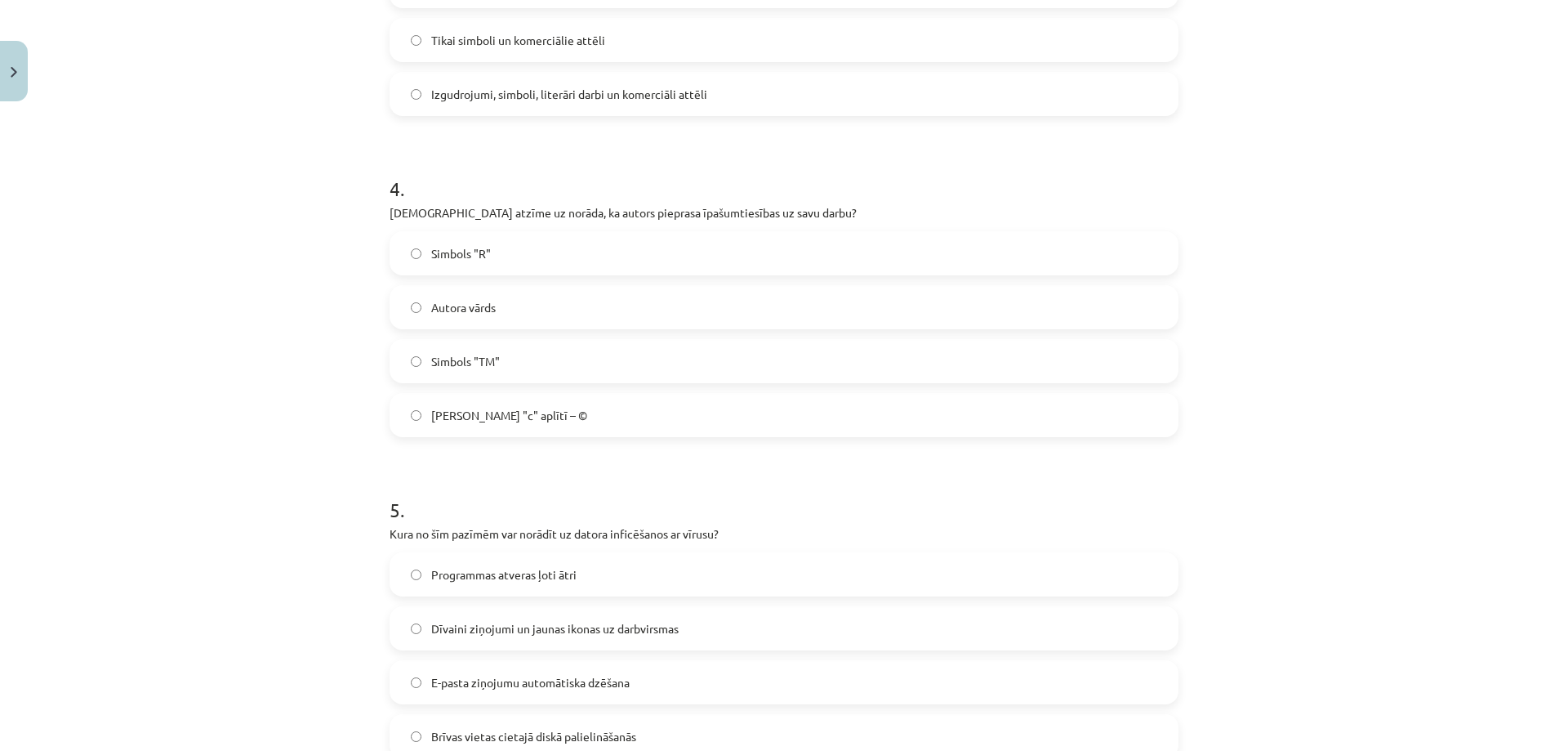
scroll to position [1335, 0]
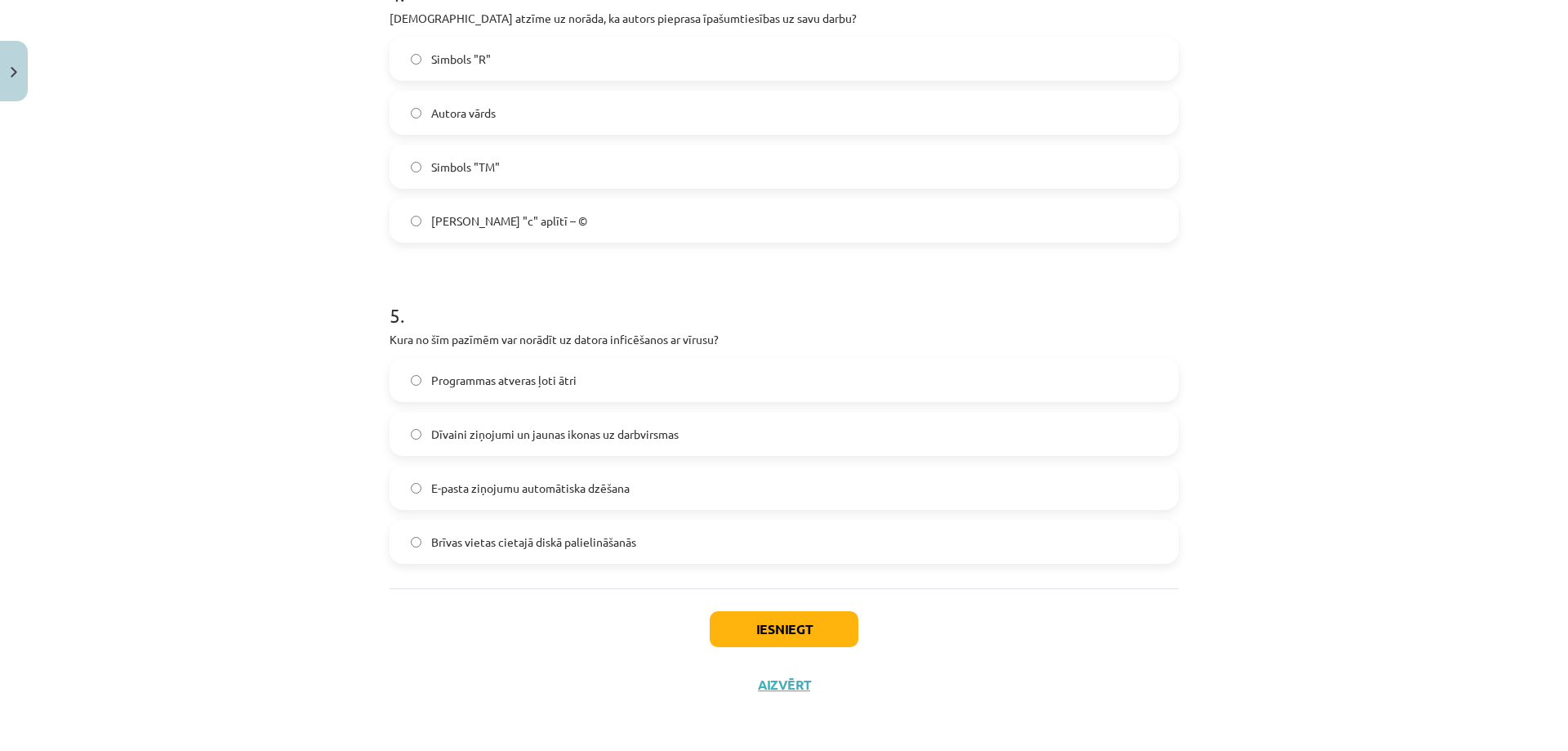
click at [560, 433] on span "Dīvaini ziņojumi un jaunas ikonas uz darbvirsmas" at bounding box center [554, 434] width 247 height 17
click at [717, 629] on button "Iesniegt" at bounding box center [784, 630] width 149 height 36
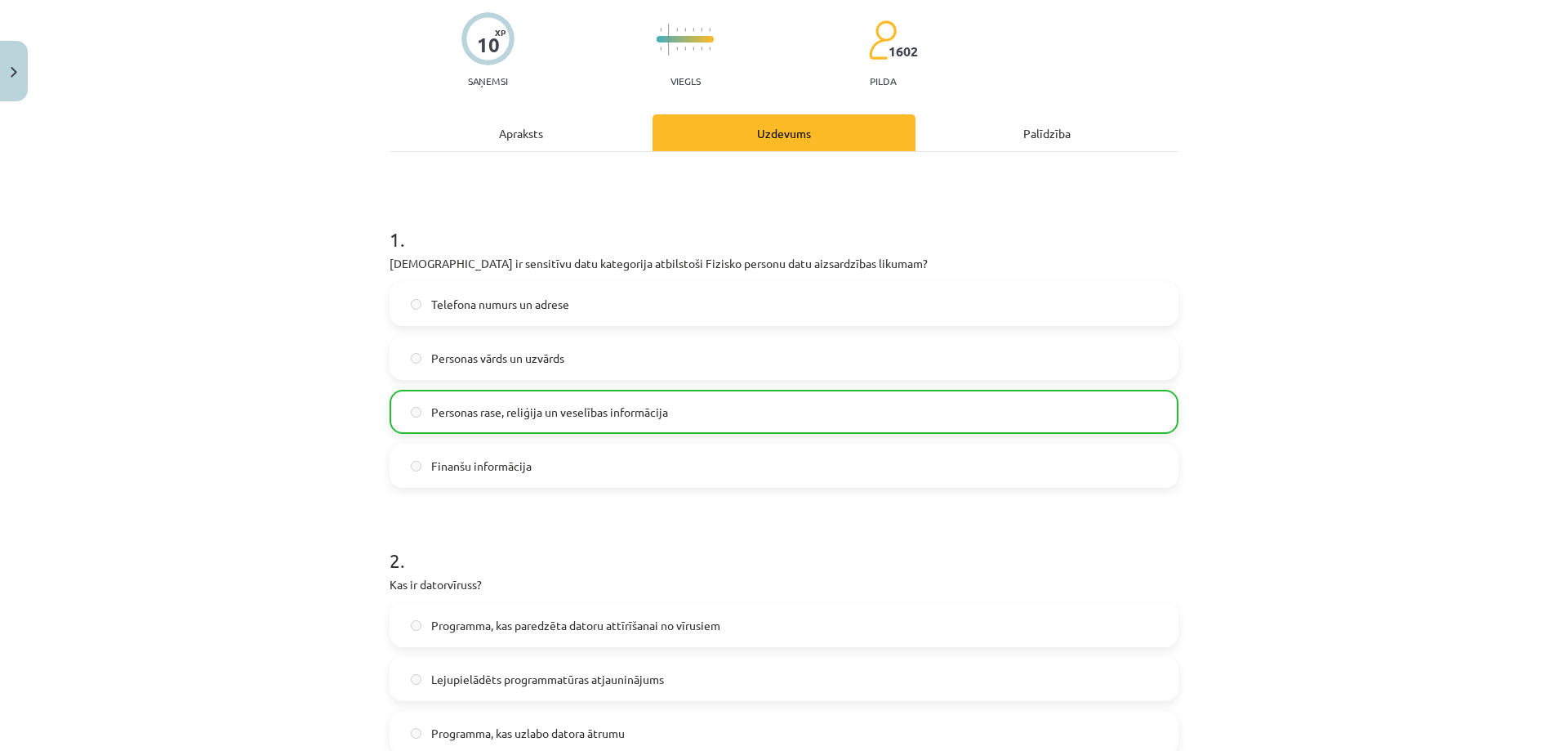
scroll to position [0, 0]
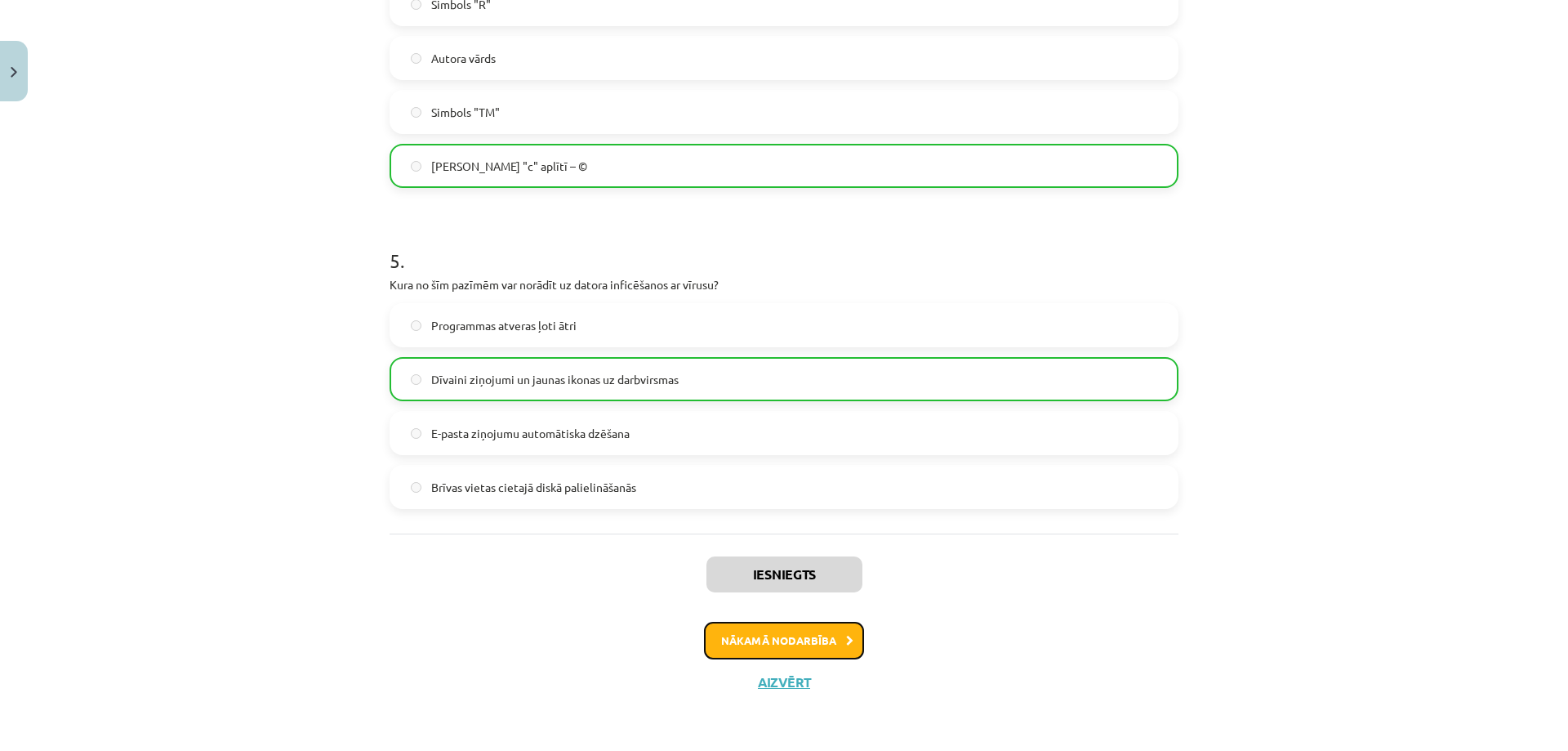
click at [786, 655] on button "Nākamā nodarbība" at bounding box center [784, 641] width 160 height 38
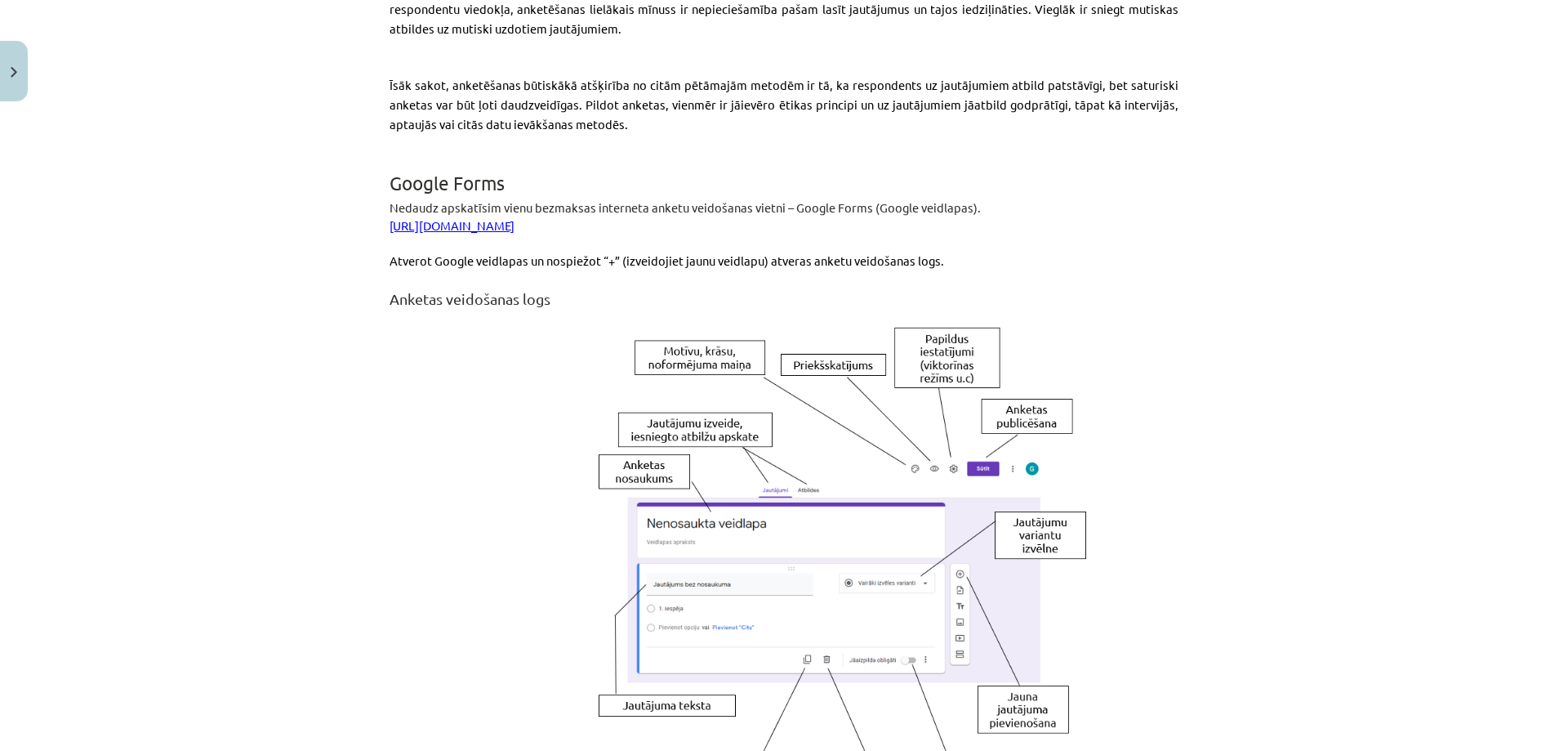
scroll to position [763, 0]
